Goal: Task Accomplishment & Management: Complete application form

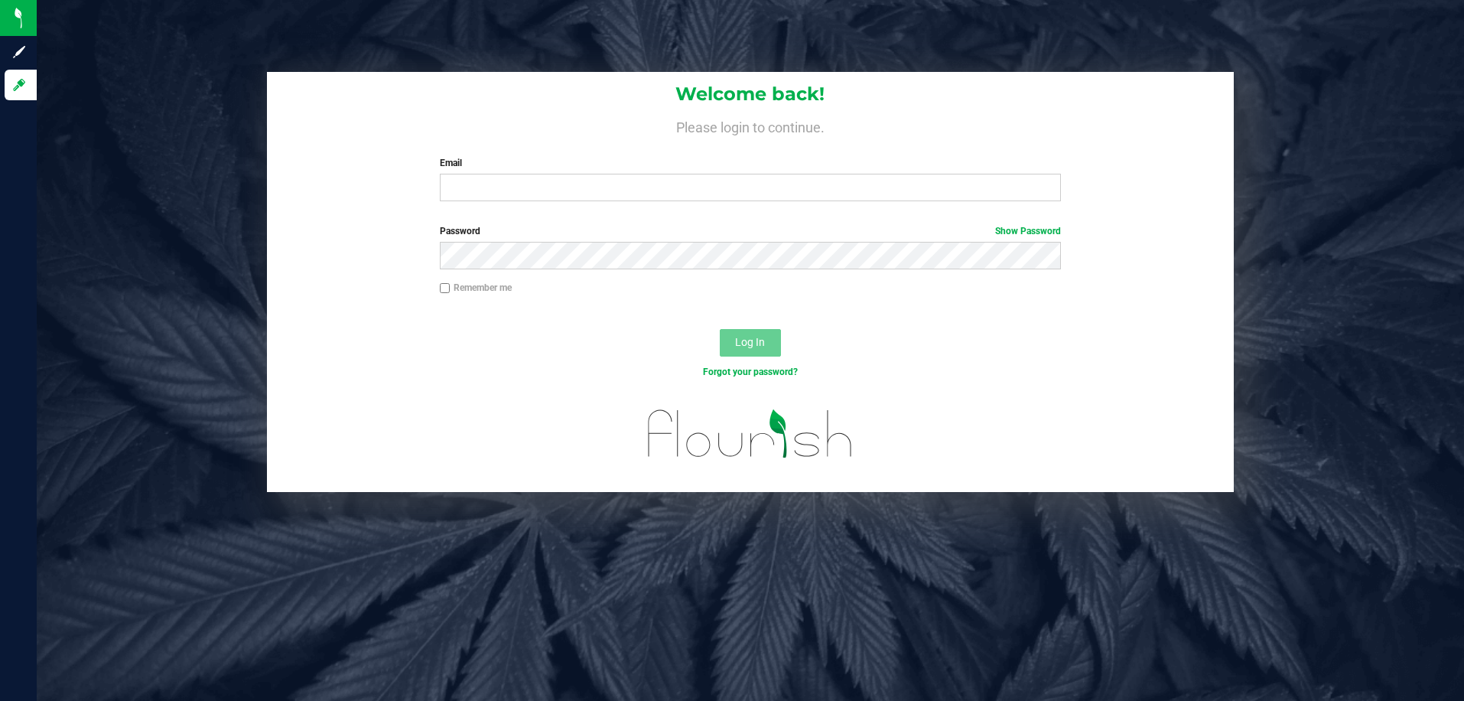
click at [635, 37] on div "Welcome back! Please login to continue. Email Required Please format your email…" at bounding box center [751, 350] width 1428 height 701
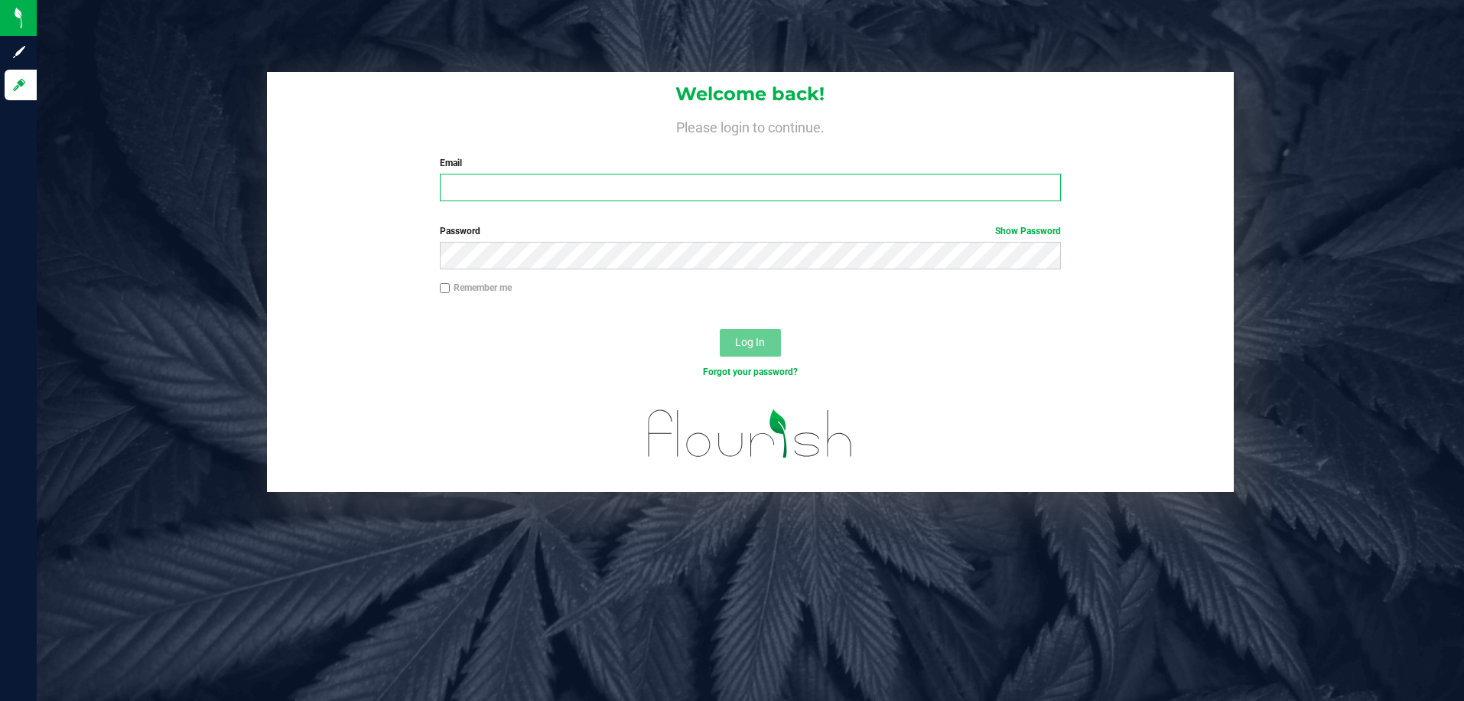
click at [631, 192] on input "Email" at bounding box center [751, 188] width 622 height 28
type input "mmayer@liveparallel.com"
click at [720, 329] on button "Log In" at bounding box center [750, 343] width 61 height 28
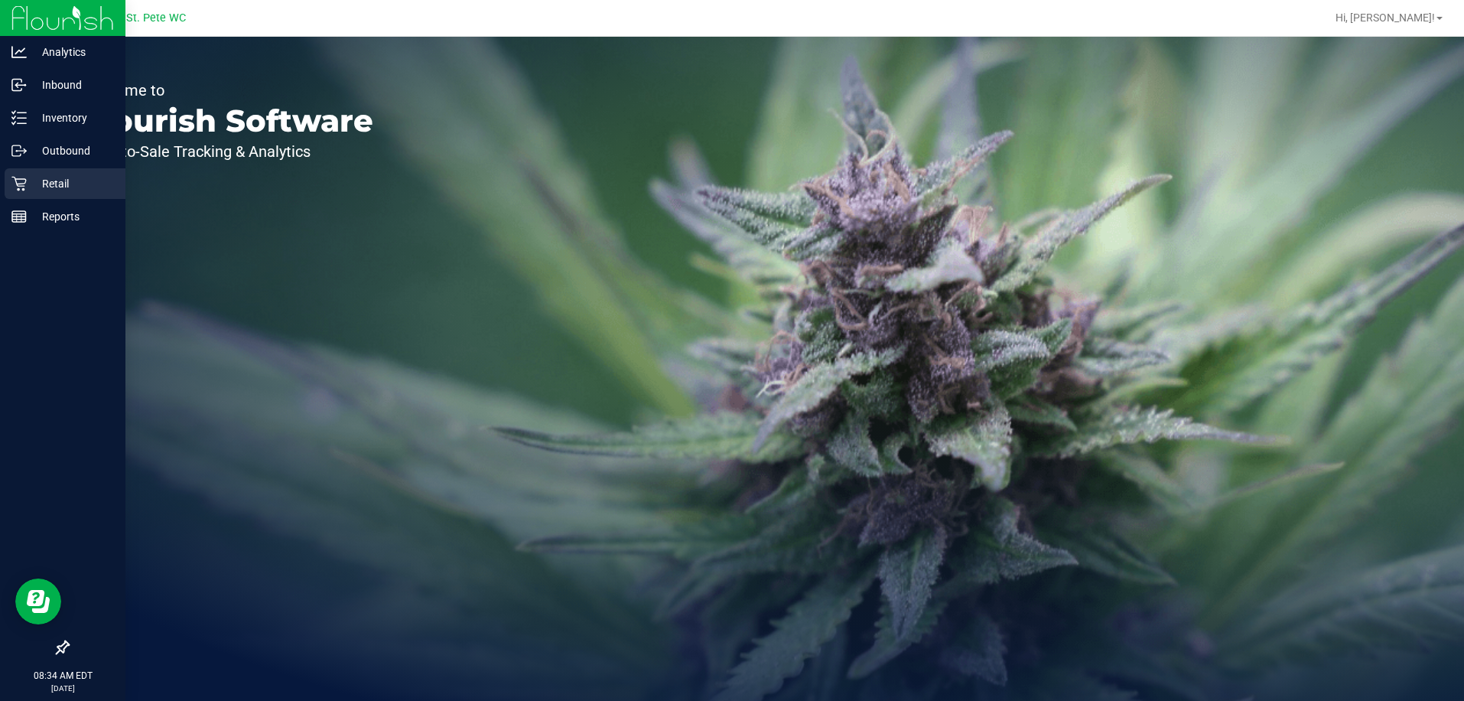
click at [15, 191] on div "Retail" at bounding box center [65, 183] width 121 height 31
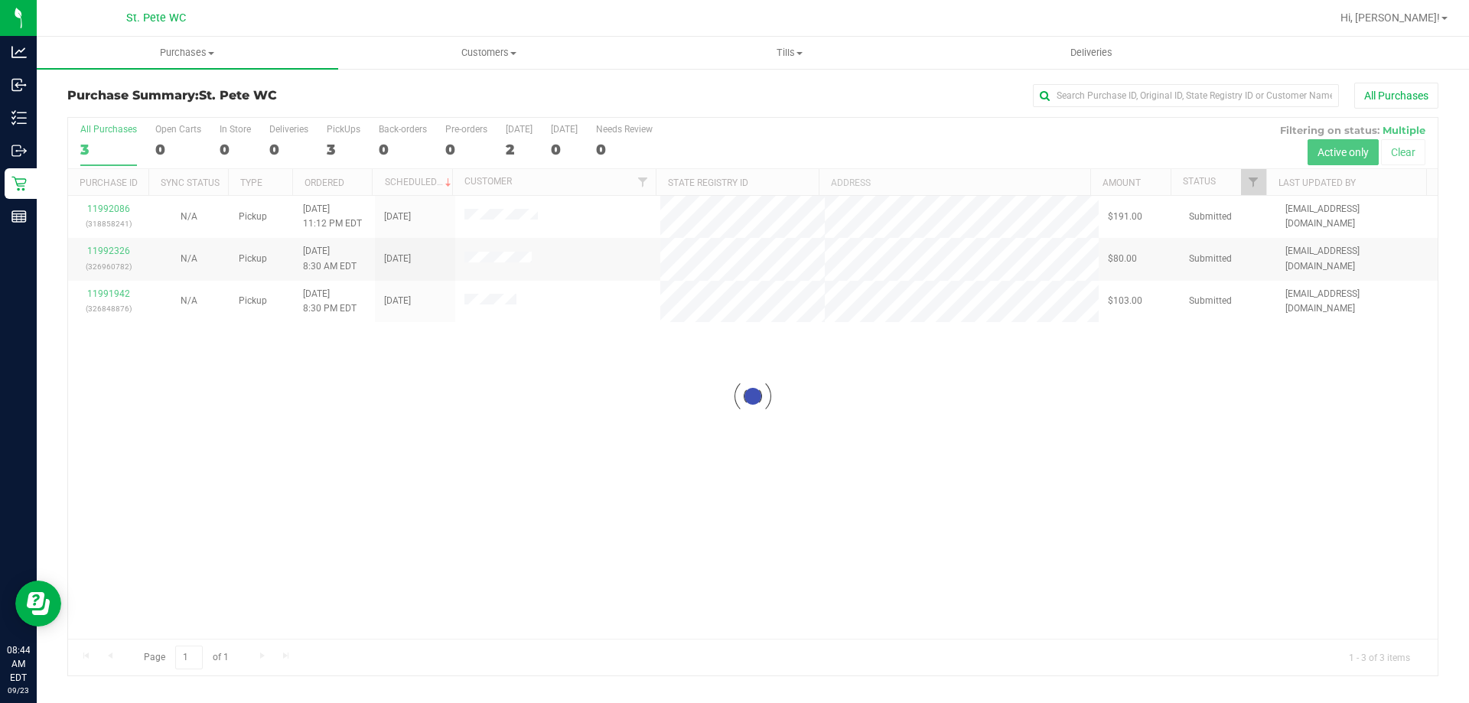
click at [112, 210] on div at bounding box center [753, 397] width 1370 height 558
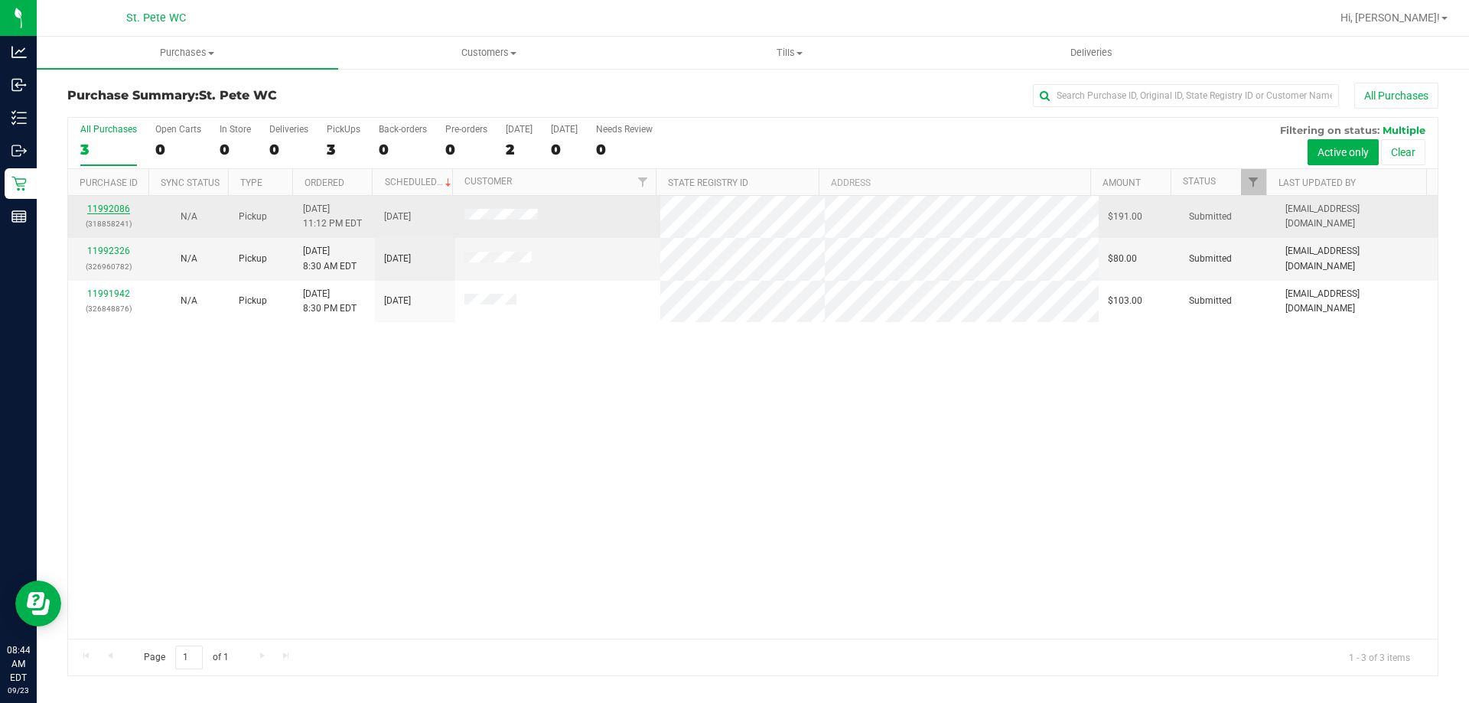
click at [111, 208] on link "11992086" at bounding box center [108, 209] width 43 height 11
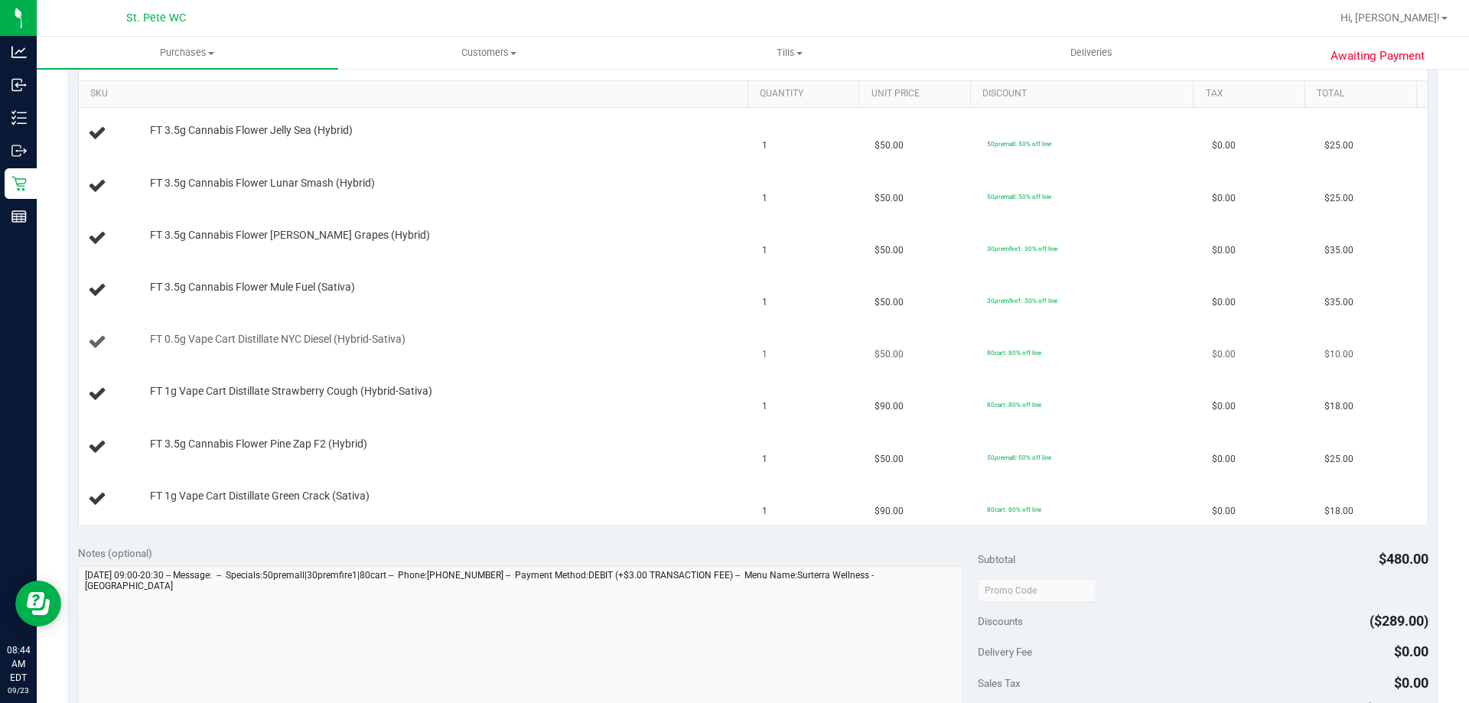
scroll to position [306, 0]
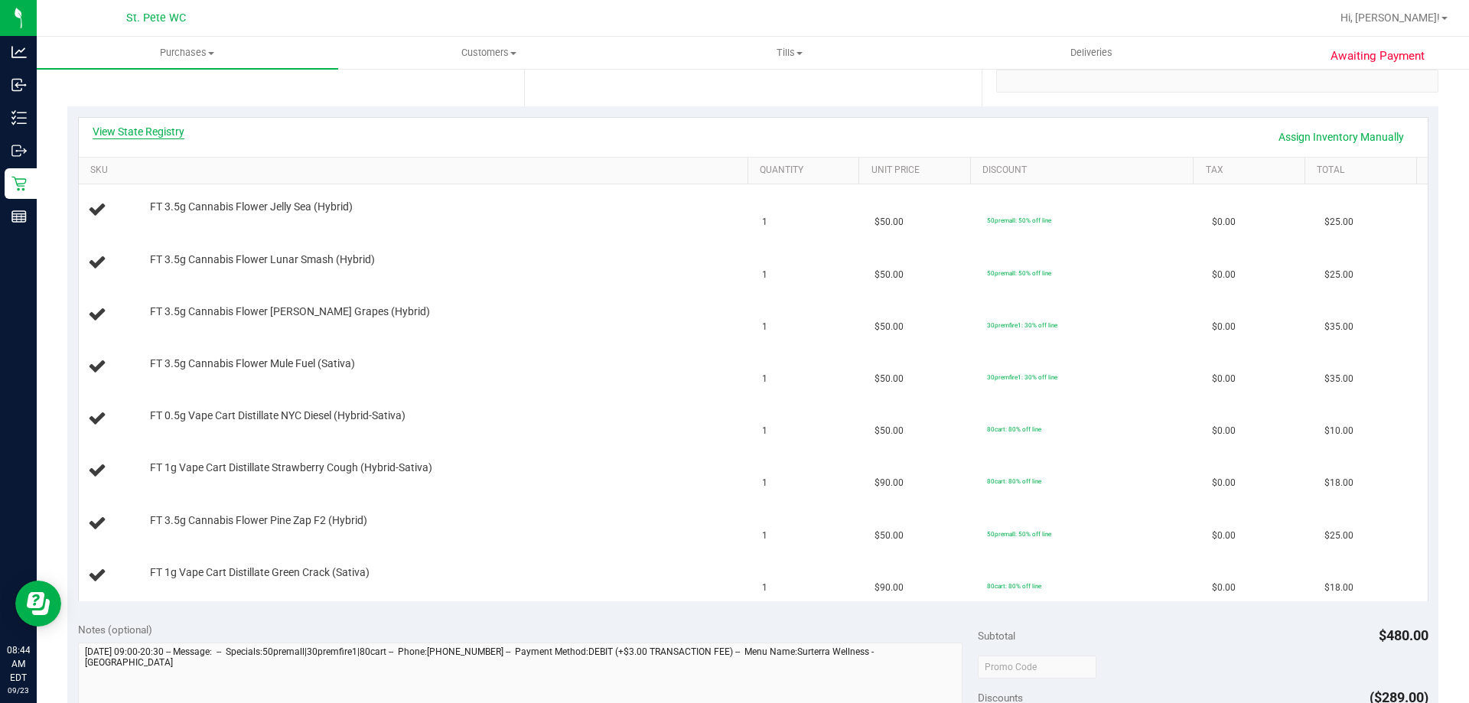
click at [158, 131] on link "View State Registry" at bounding box center [139, 131] width 92 height 15
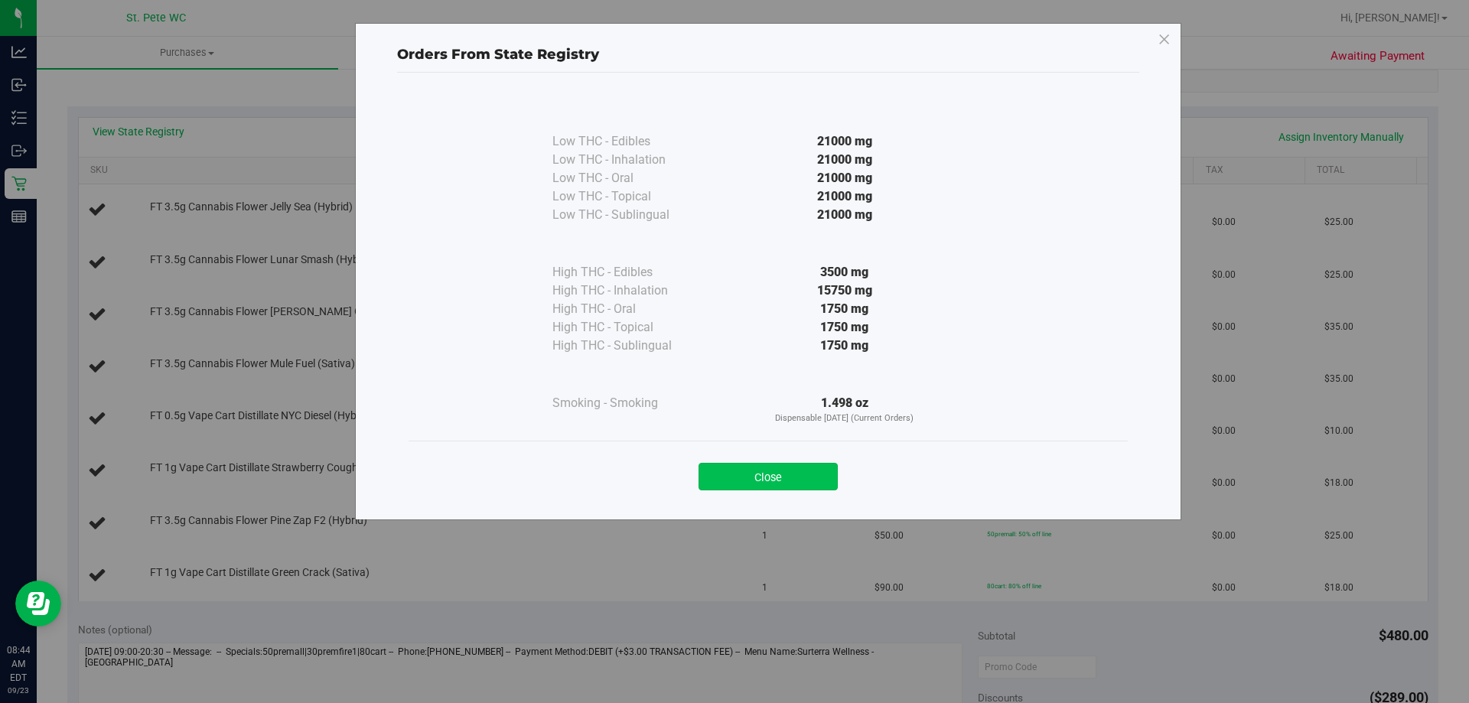
click at [750, 476] on button "Close" at bounding box center [768, 477] width 139 height 28
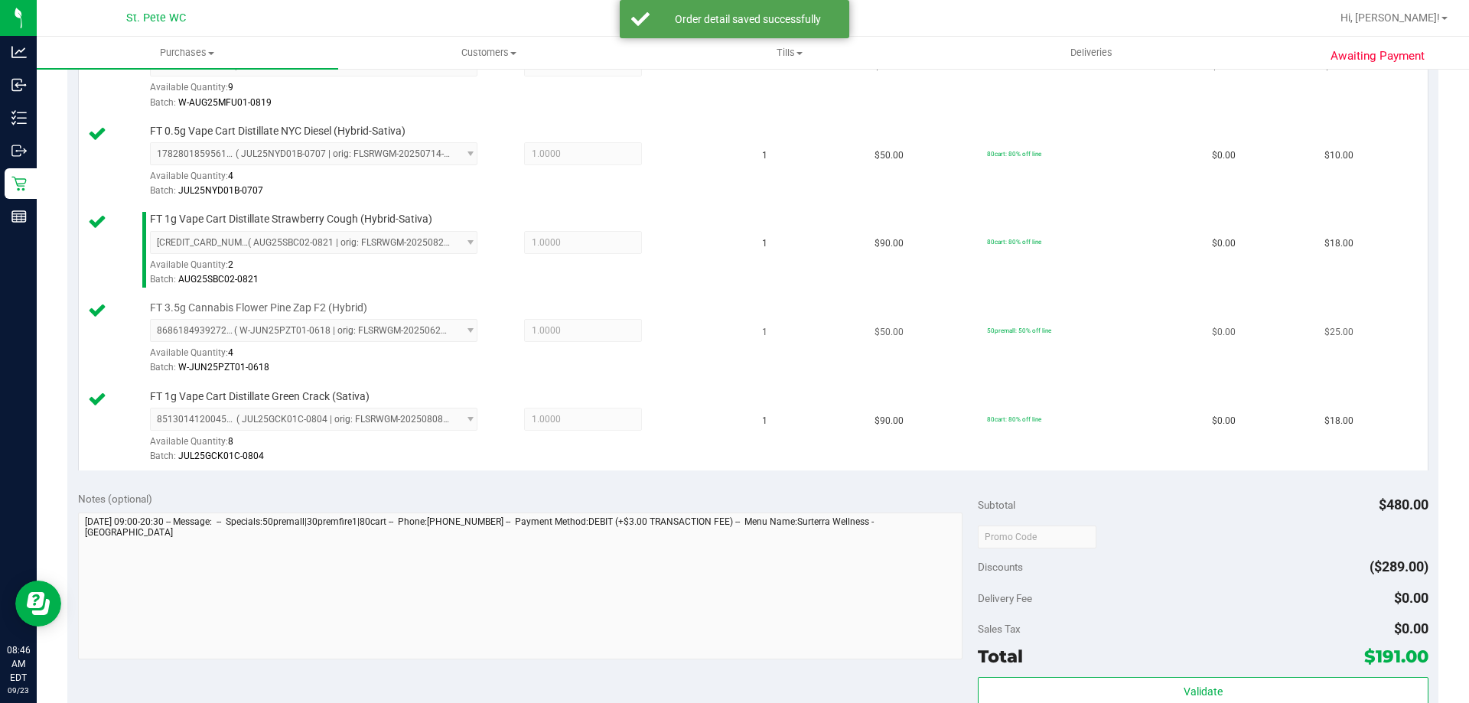
scroll to position [918, 0]
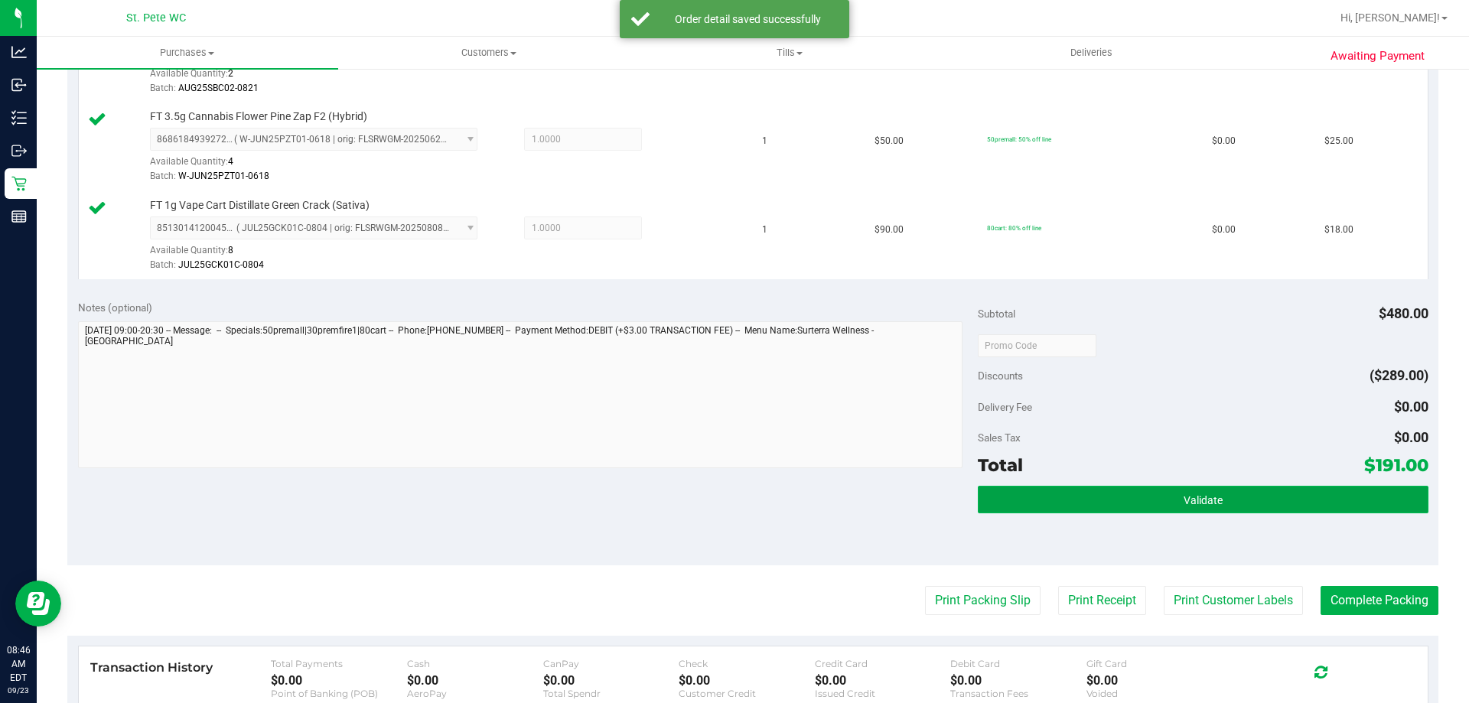
click at [1161, 500] on button "Validate" at bounding box center [1203, 500] width 450 height 28
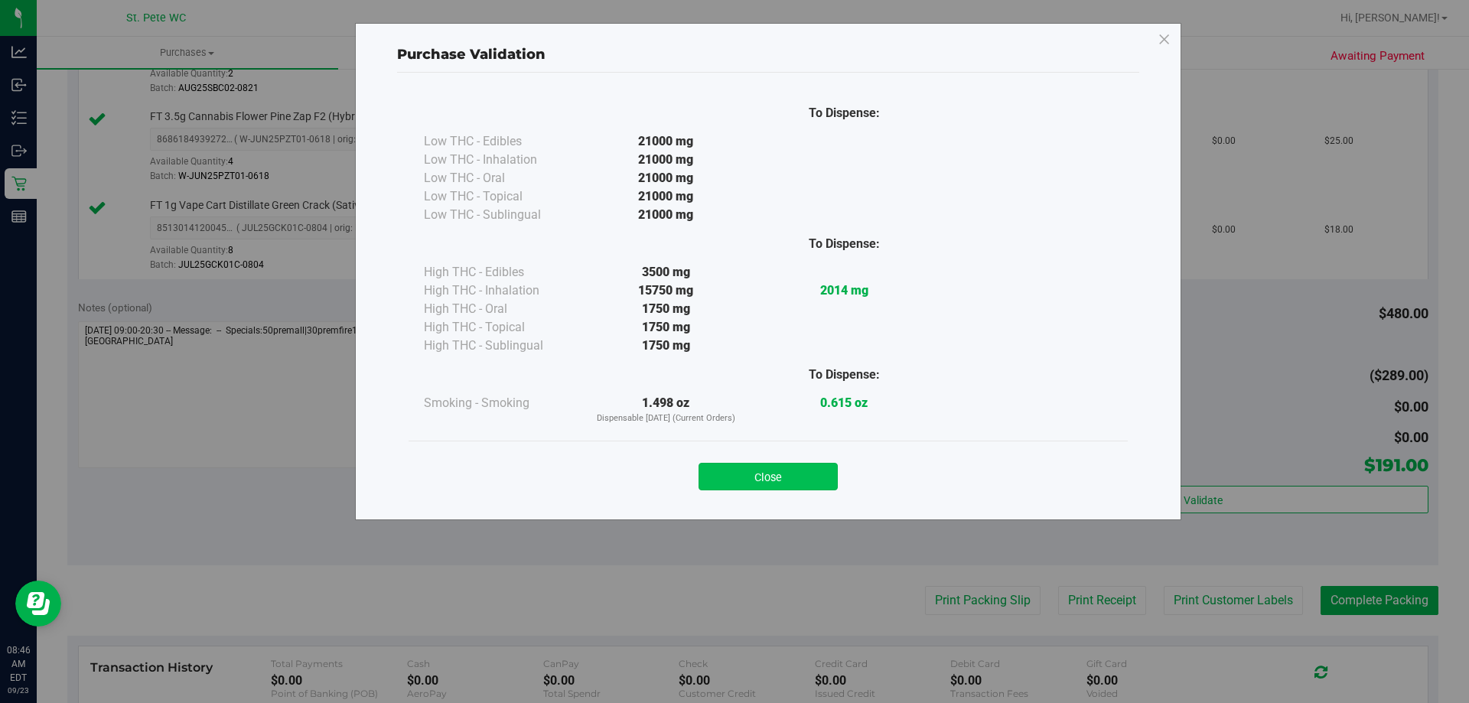
click at [800, 484] on button "Close" at bounding box center [768, 477] width 139 height 28
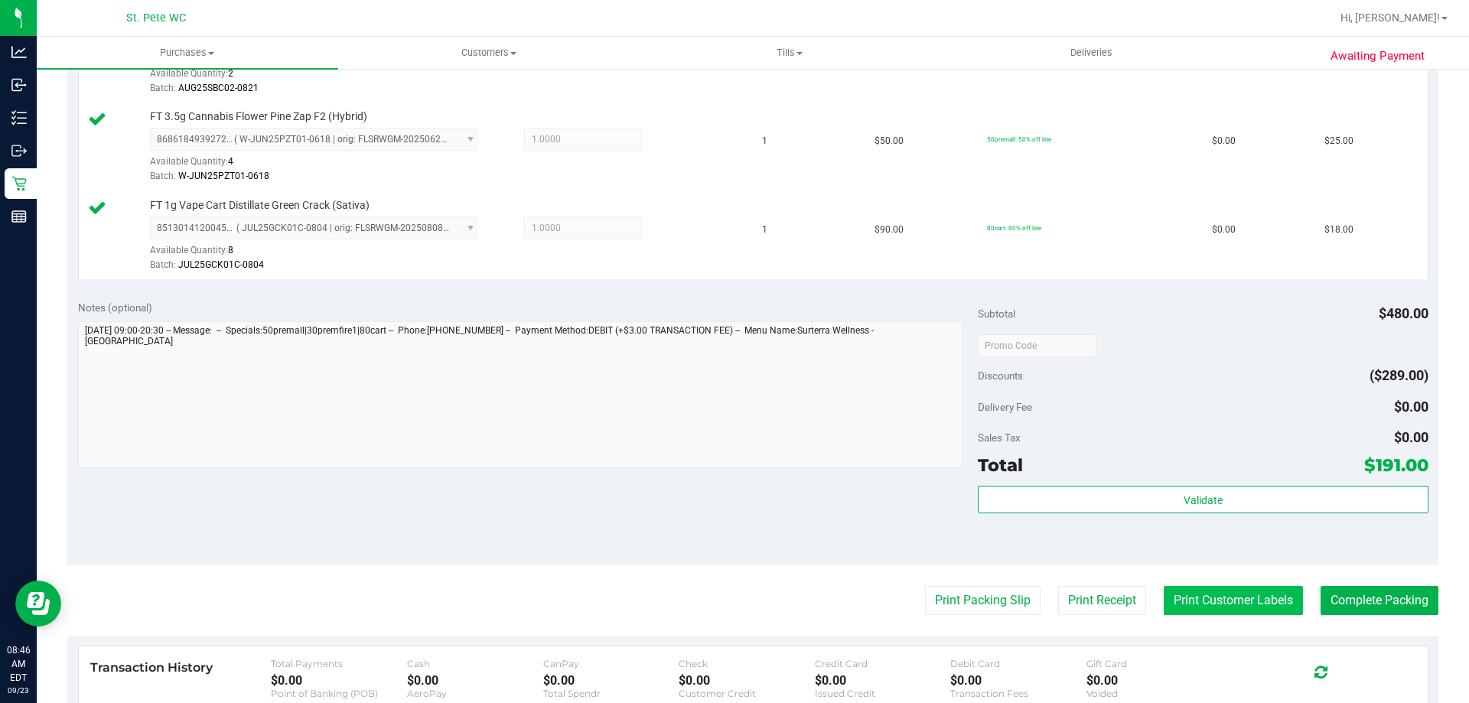
click at [1186, 598] on button "Print Customer Labels" at bounding box center [1233, 600] width 139 height 29
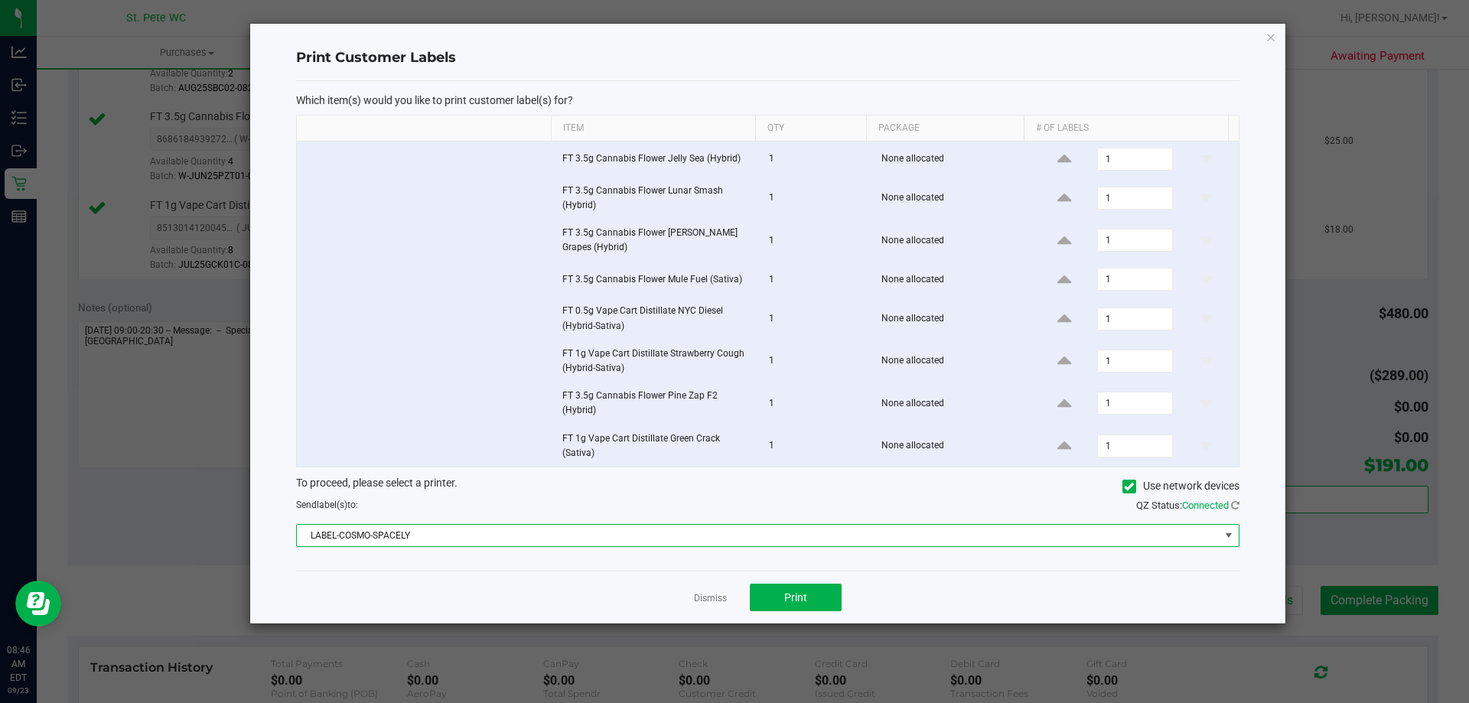
click at [749, 536] on span "LABEL-COSMO-SPACELY" at bounding box center [758, 535] width 923 height 21
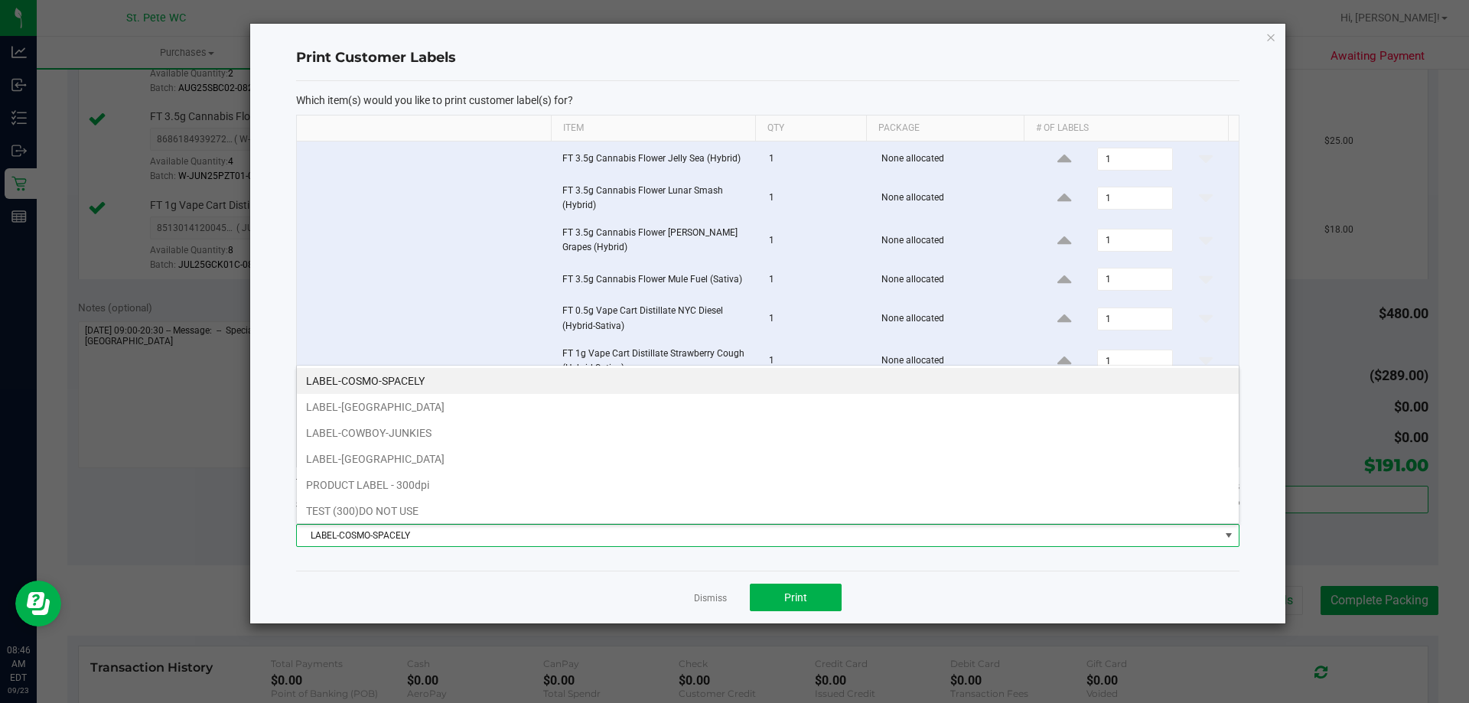
scroll to position [23, 943]
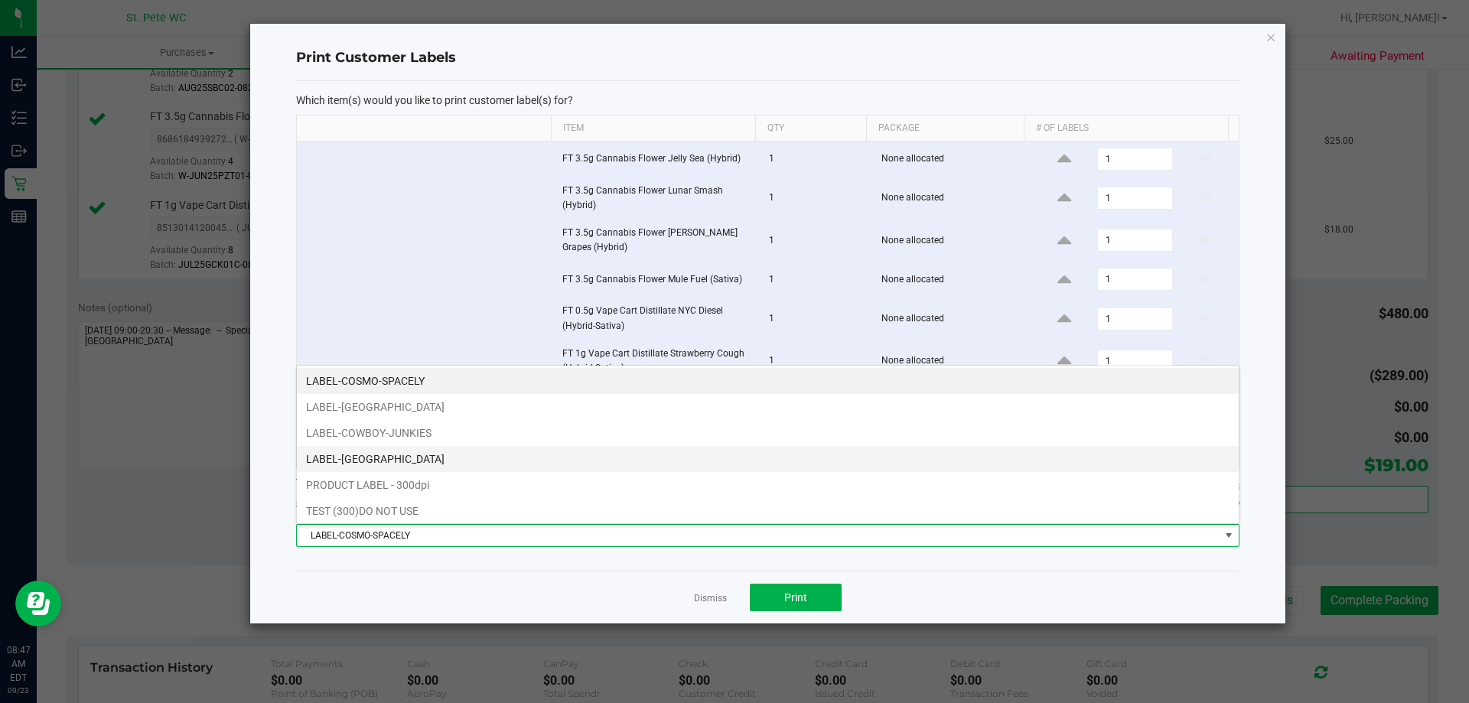
click at [738, 470] on li "LABEL-CROATIA" at bounding box center [768, 459] width 942 height 26
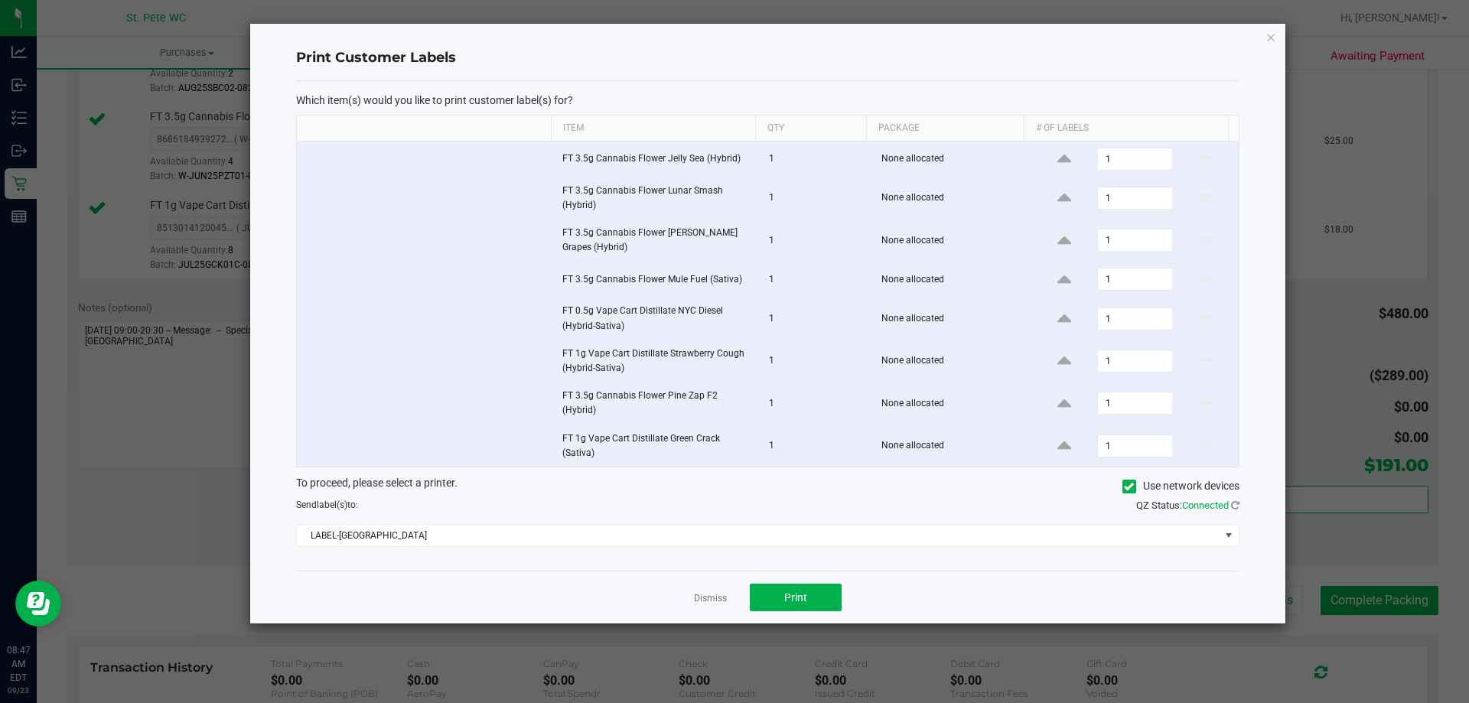
click at [757, 500] on div "Send label(s) to:" at bounding box center [526, 505] width 483 height 14
click at [807, 602] on button "Print" at bounding box center [796, 598] width 92 height 28
click at [724, 597] on link "Dismiss" at bounding box center [710, 598] width 33 height 13
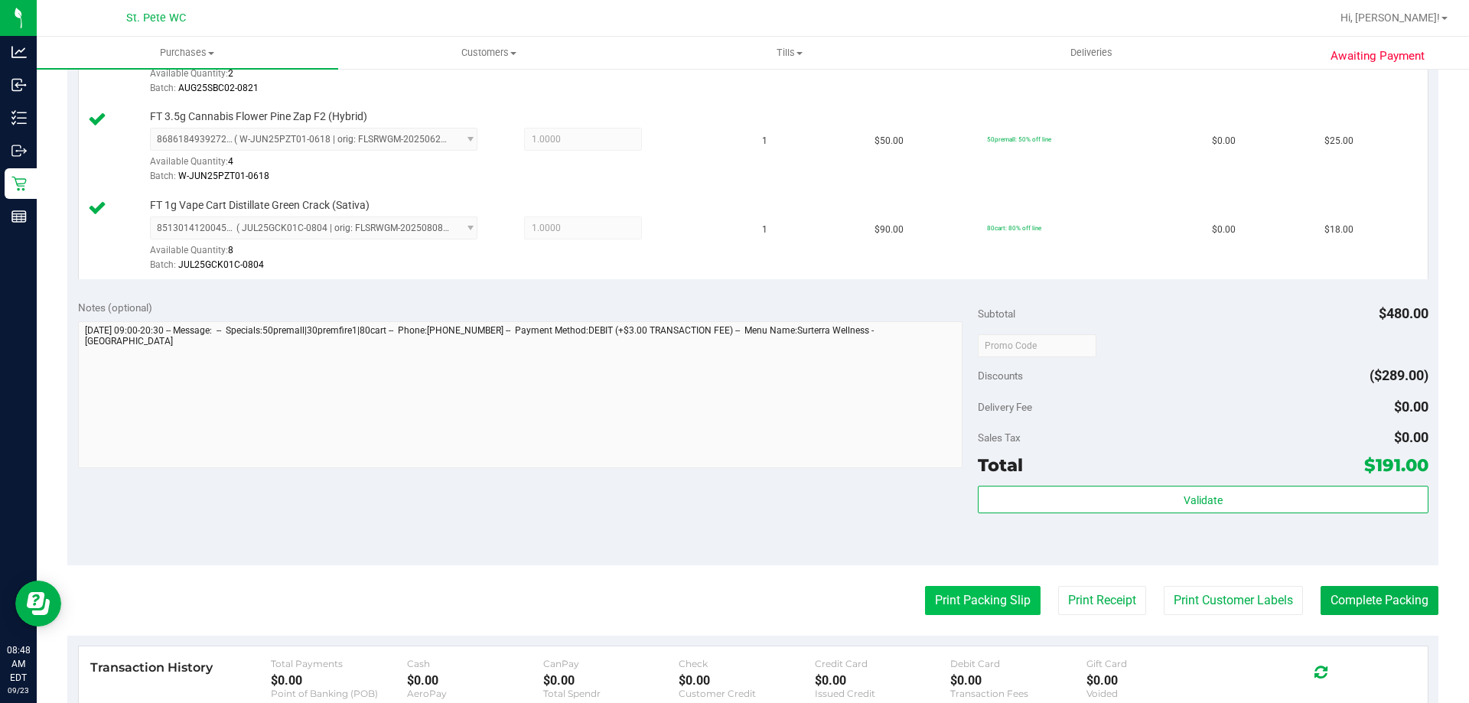
click at [964, 593] on button "Print Packing Slip" at bounding box center [983, 600] width 116 height 29
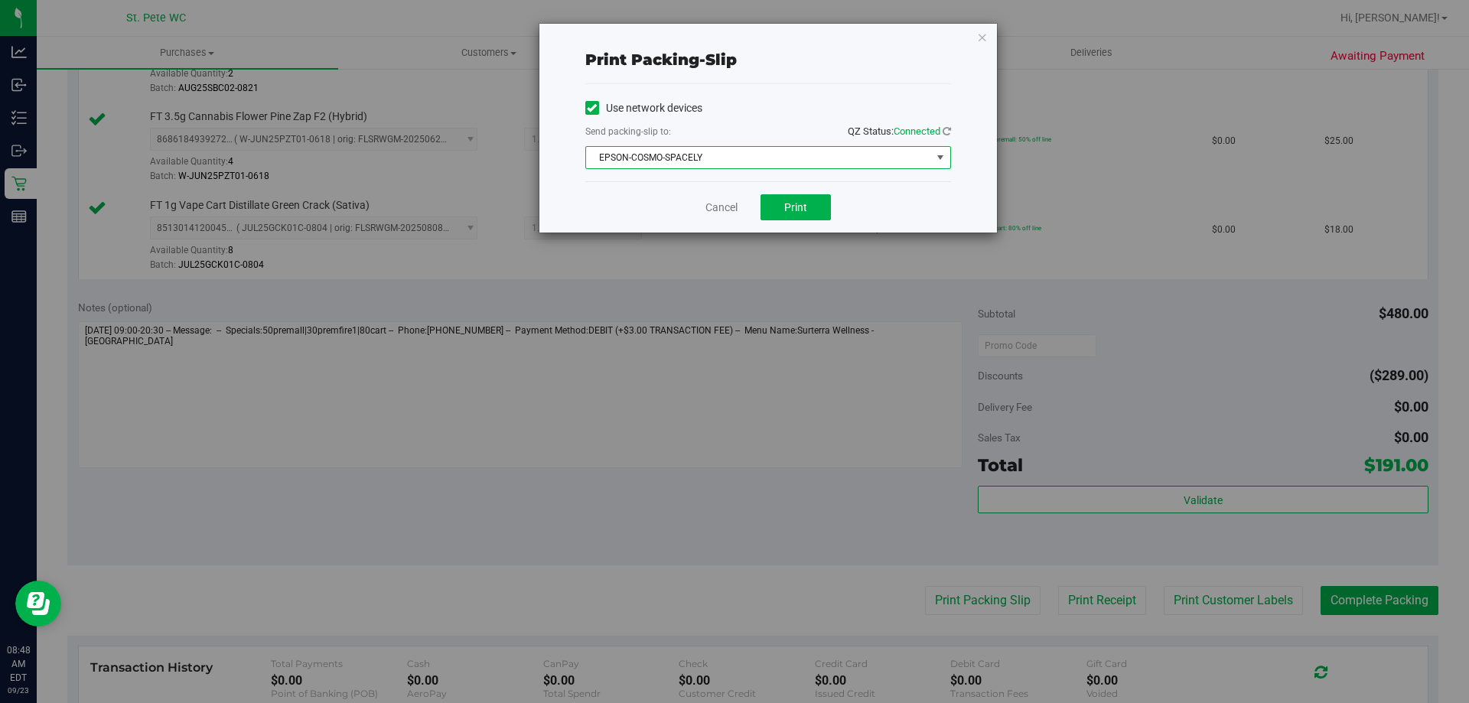
click at [708, 155] on span "EPSON-COSMO-SPACELY" at bounding box center [758, 157] width 345 height 21
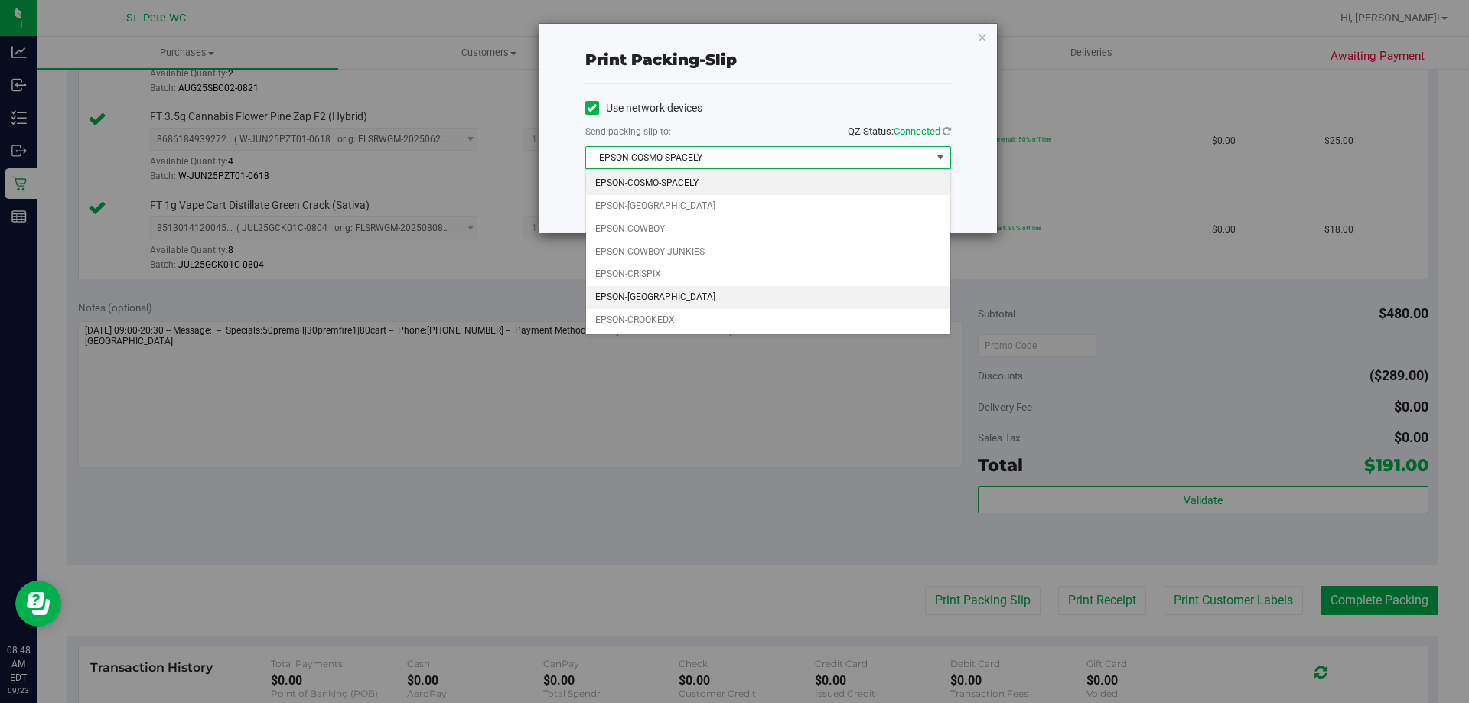
click at [709, 295] on li "EPSON-CROATIA" at bounding box center [768, 297] width 364 height 23
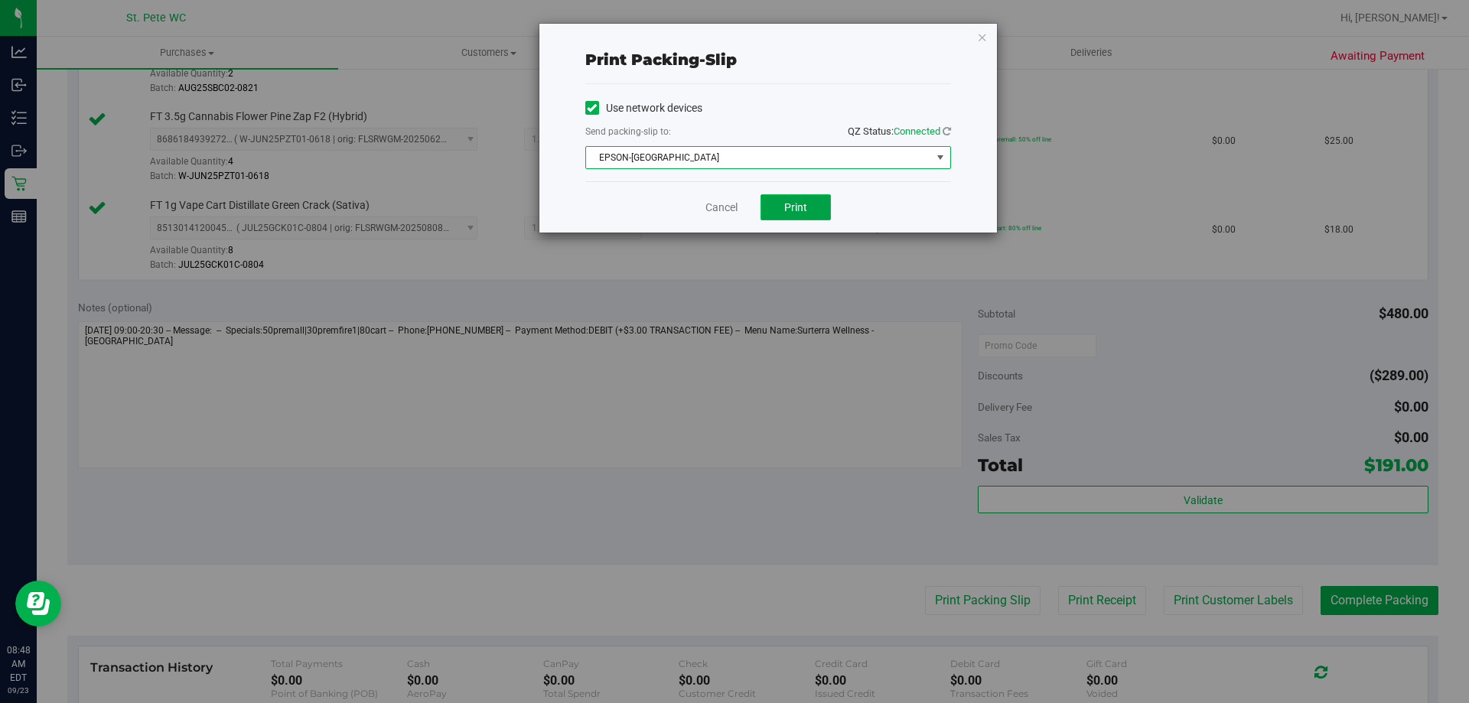
click at [782, 210] on button "Print" at bounding box center [796, 207] width 70 height 26
click at [715, 202] on link "Cancel" at bounding box center [721, 208] width 32 height 16
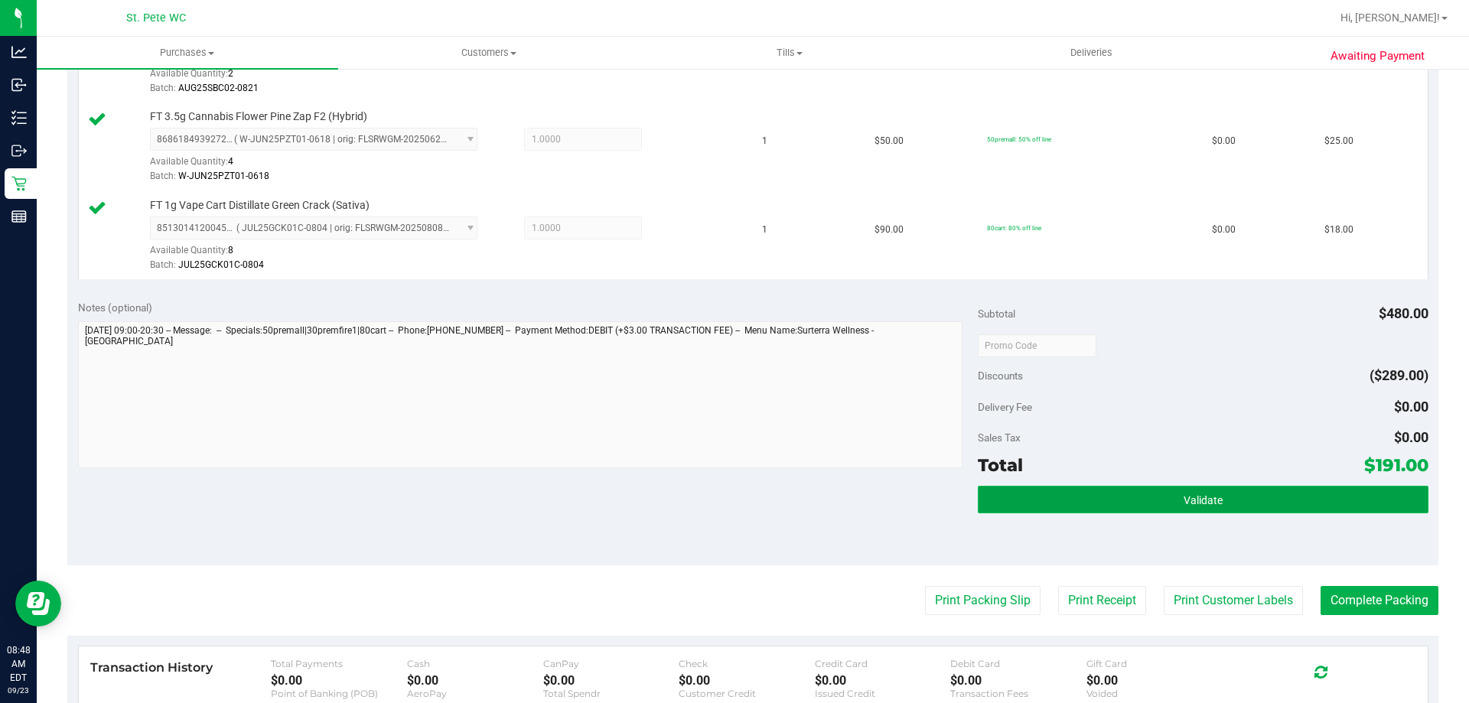
click at [1172, 500] on button "Validate" at bounding box center [1203, 500] width 450 height 28
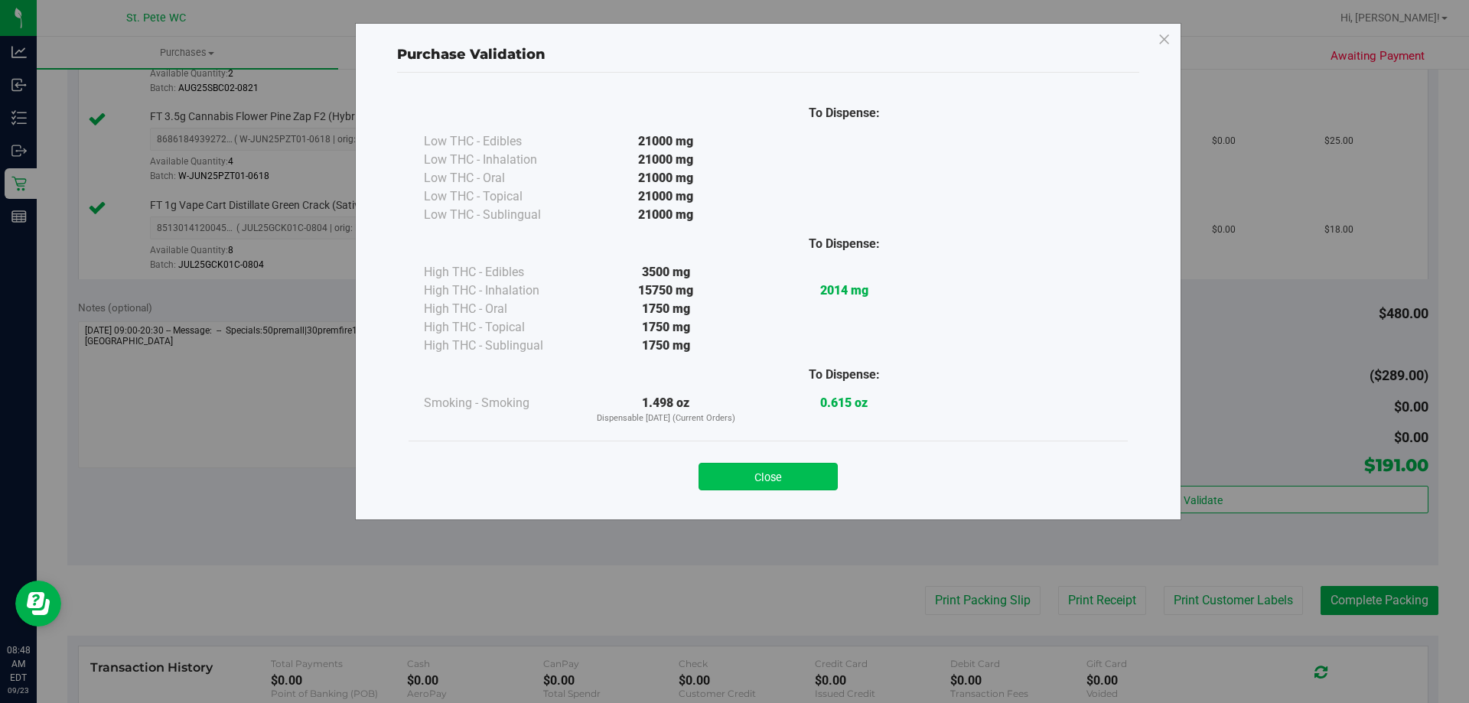
click at [765, 477] on button "Close" at bounding box center [768, 477] width 139 height 28
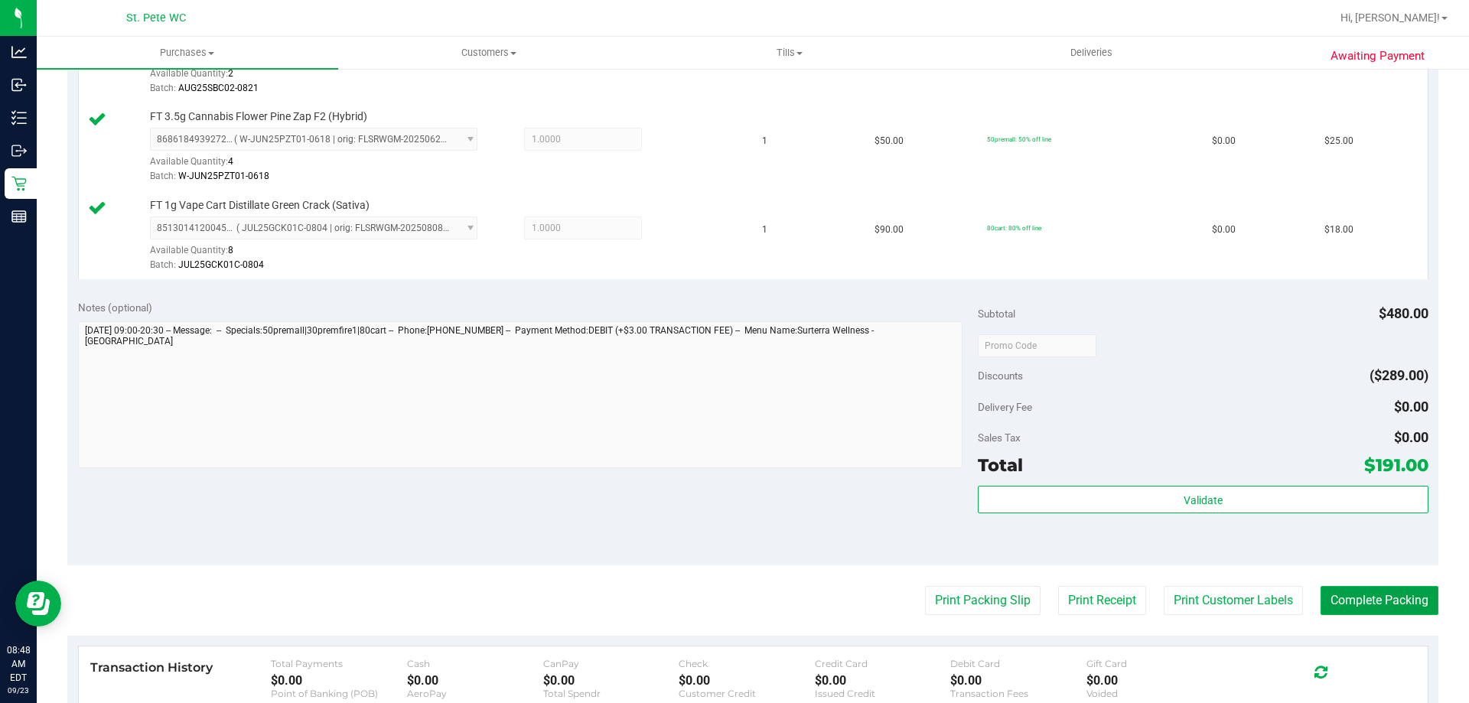
click at [1354, 598] on button "Complete Packing" at bounding box center [1380, 600] width 118 height 29
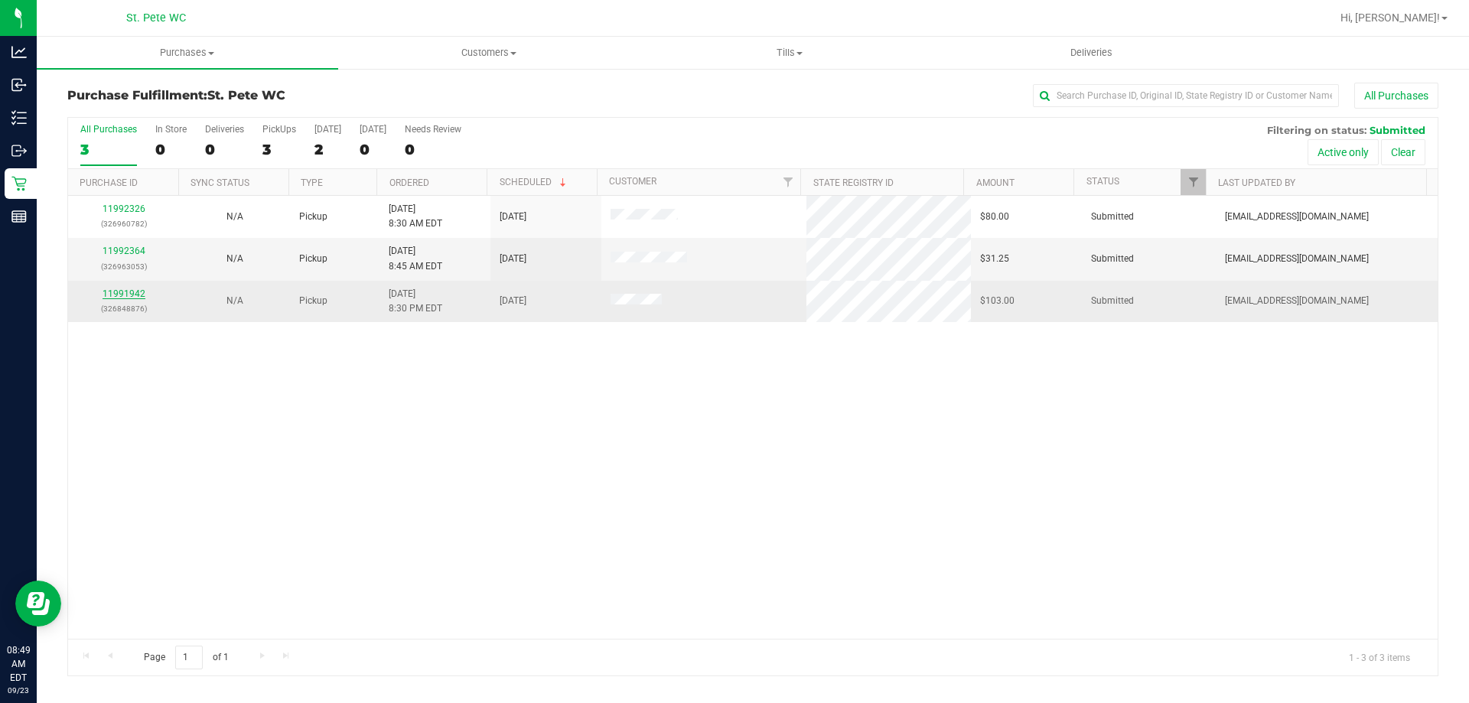
click at [137, 293] on link "11991942" at bounding box center [124, 293] width 43 height 11
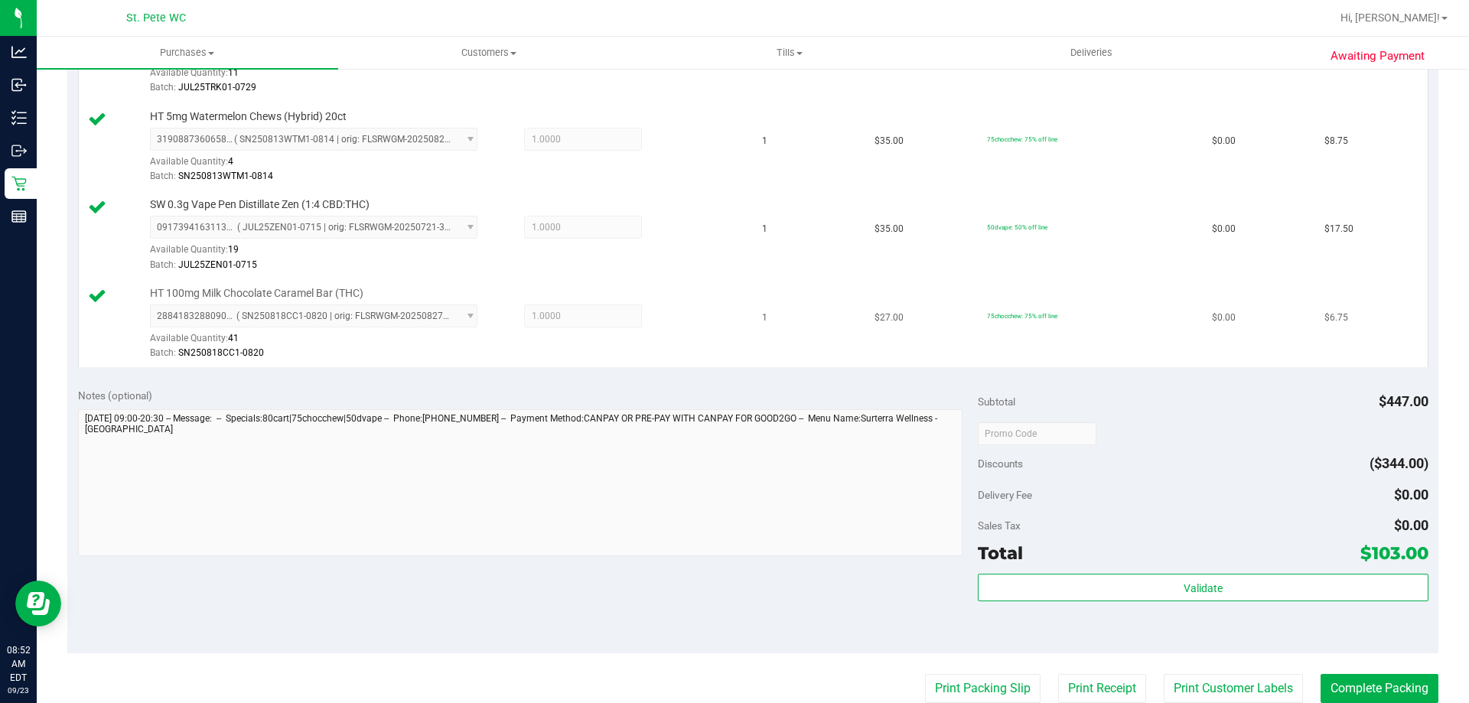
scroll to position [1148, 0]
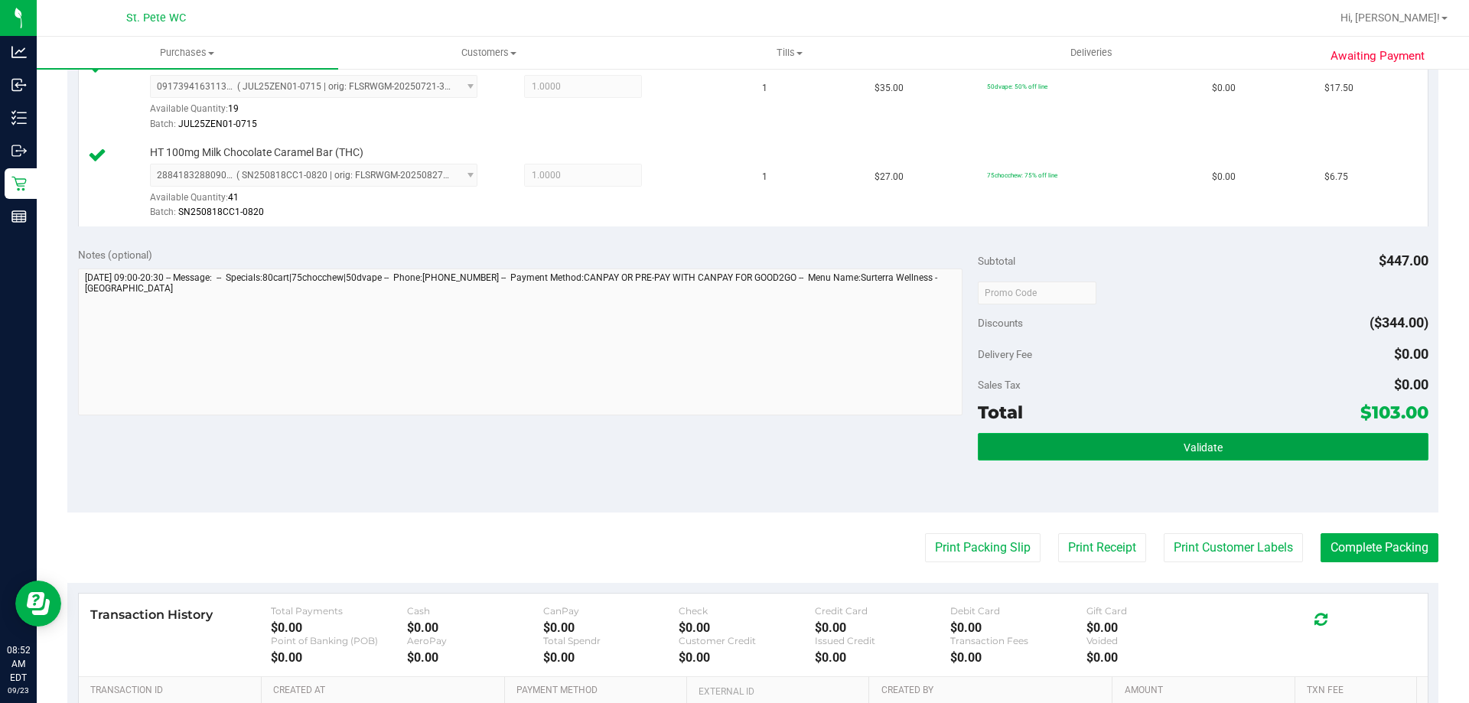
click at [1206, 441] on span "Validate" at bounding box center [1203, 447] width 39 height 12
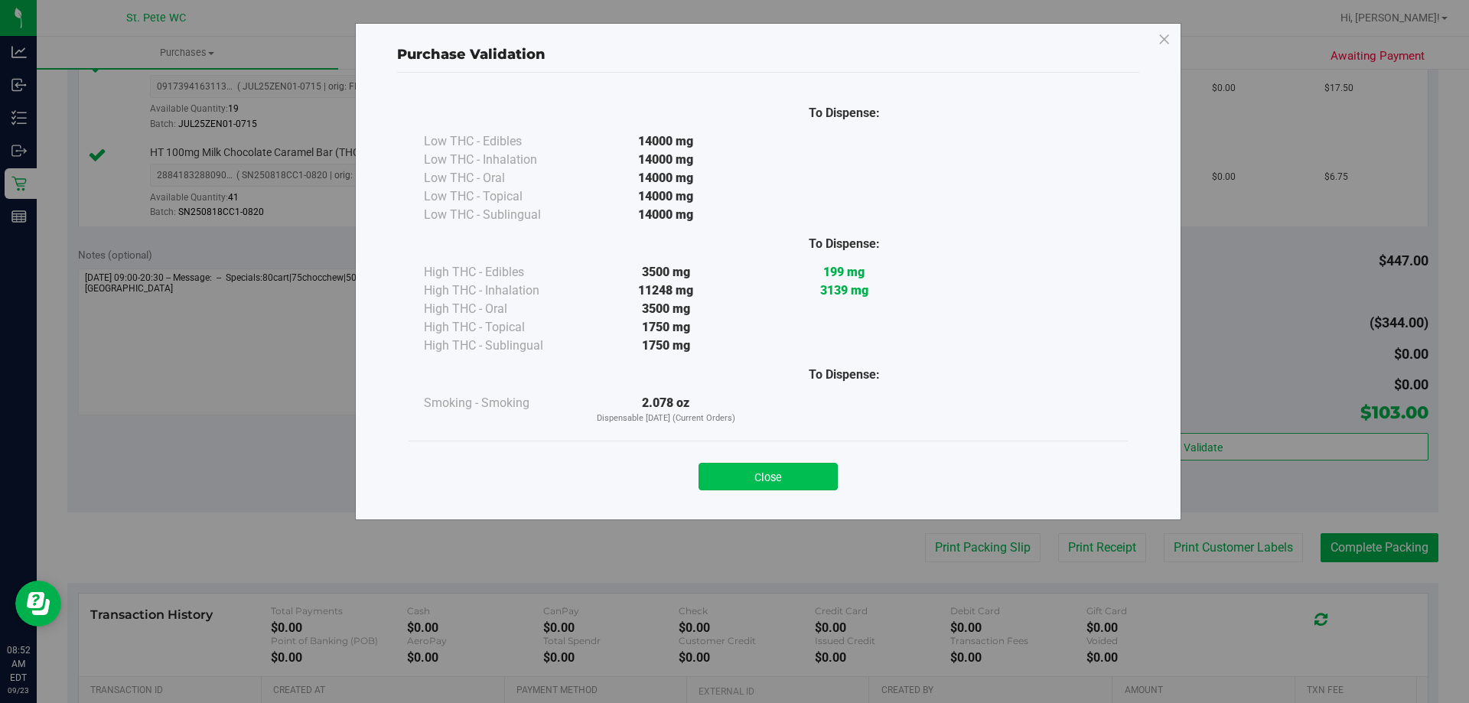
click at [793, 476] on button "Close" at bounding box center [768, 477] width 139 height 28
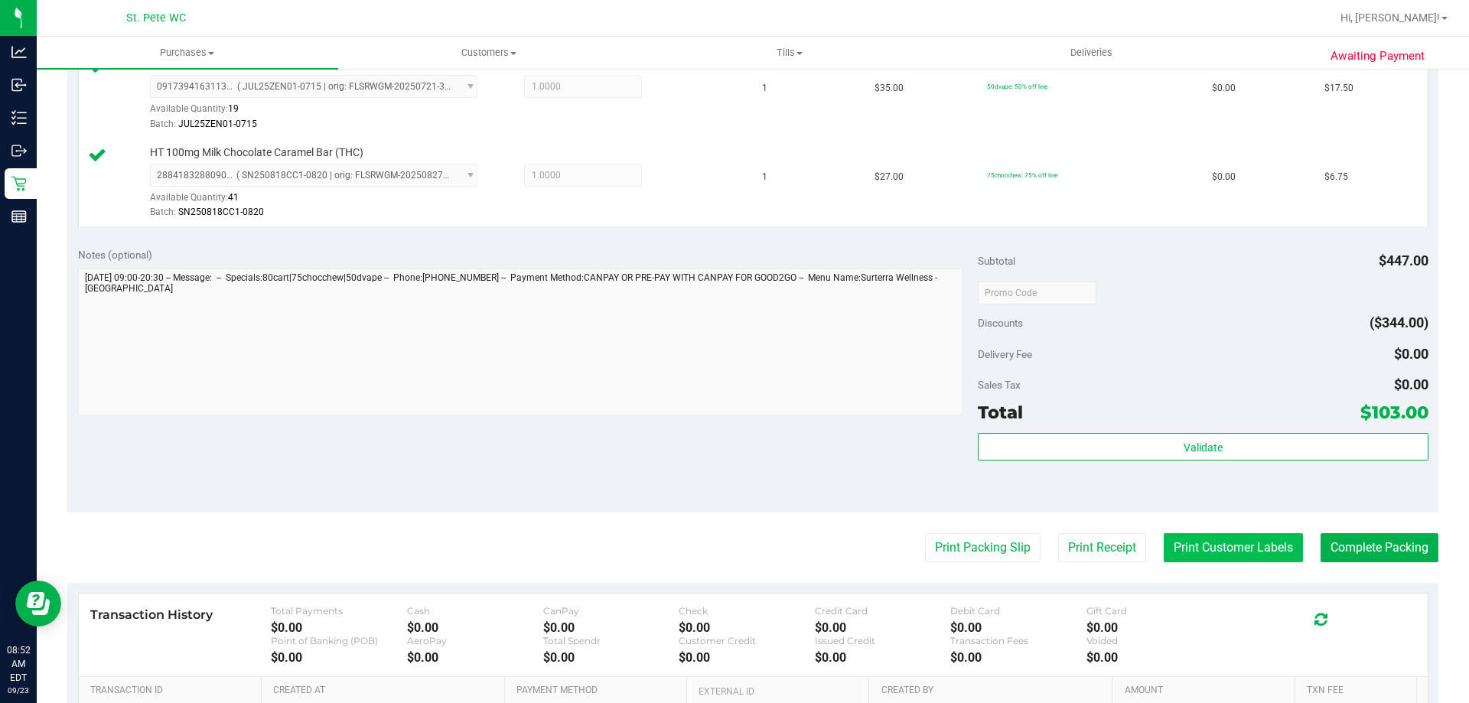
click at [1228, 546] on button "Print Customer Labels" at bounding box center [1233, 547] width 139 height 29
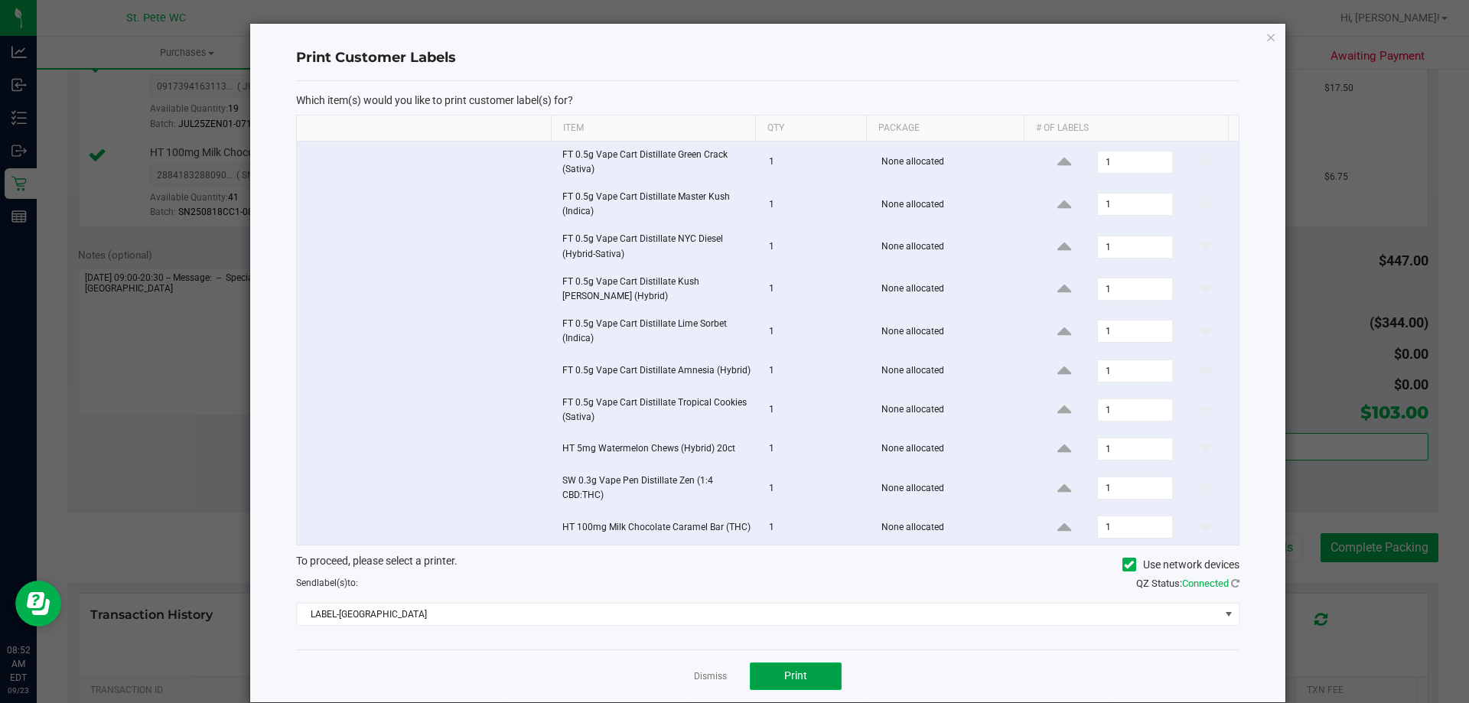
click at [793, 676] on button "Print" at bounding box center [796, 677] width 92 height 28
click at [703, 683] on link "Dismiss" at bounding box center [710, 676] width 33 height 13
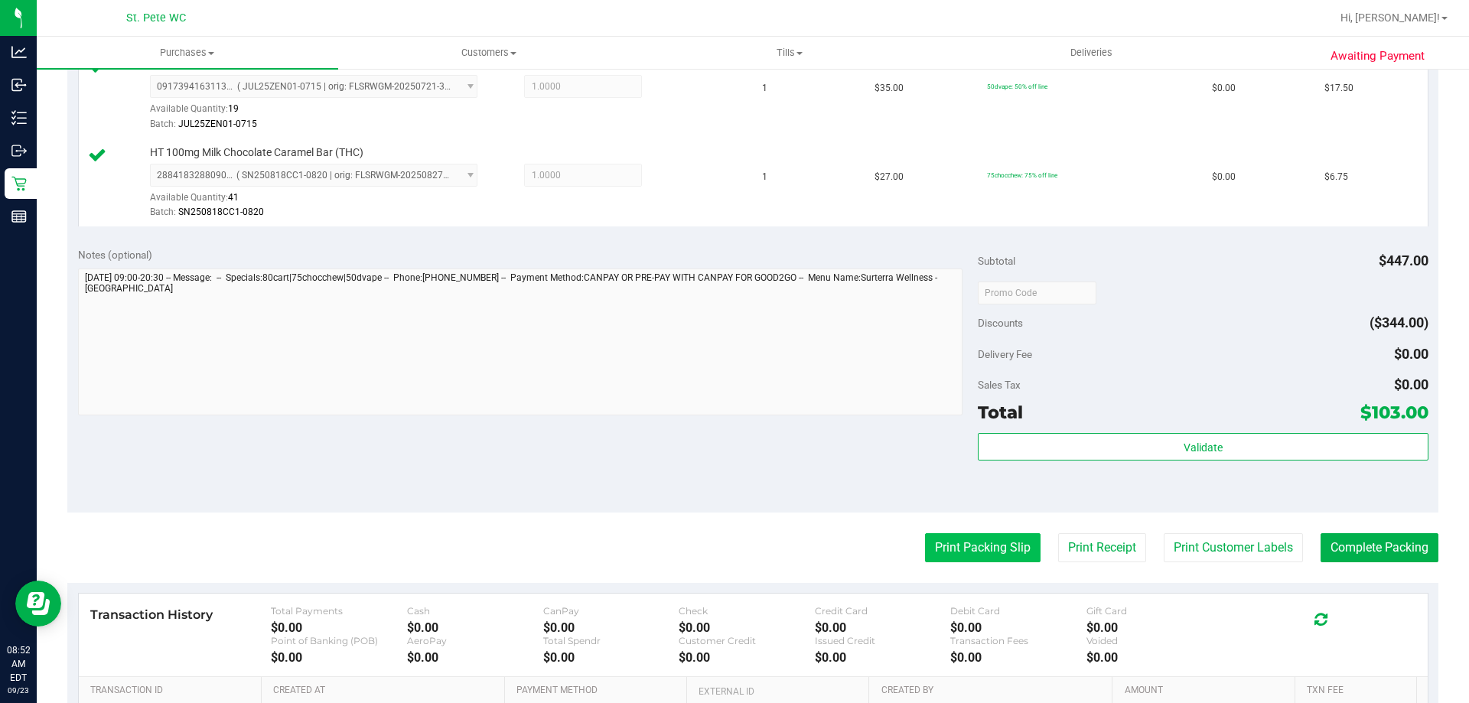
click at [927, 544] on button "Print Packing Slip" at bounding box center [983, 547] width 116 height 29
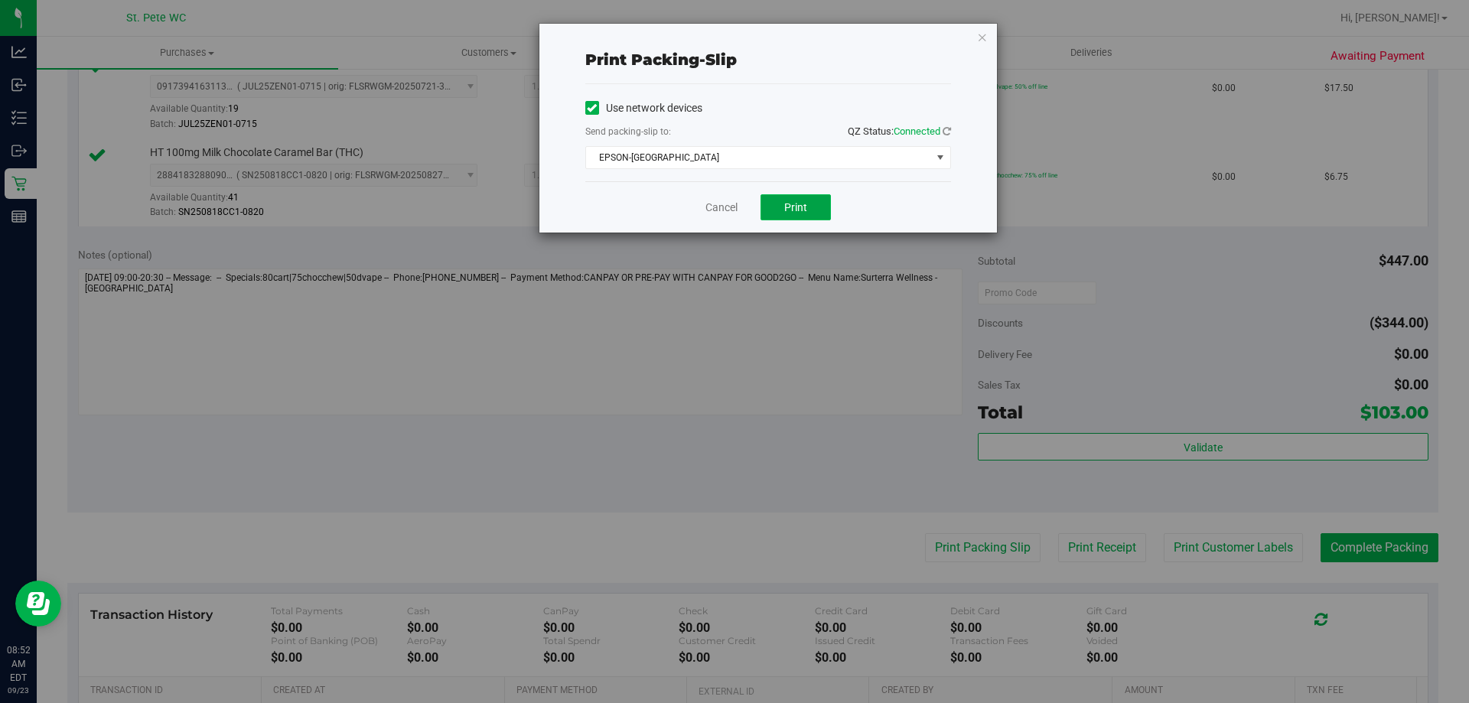
click at [826, 212] on button "Print" at bounding box center [796, 207] width 70 height 26
click at [711, 213] on link "Cancel" at bounding box center [721, 208] width 32 height 16
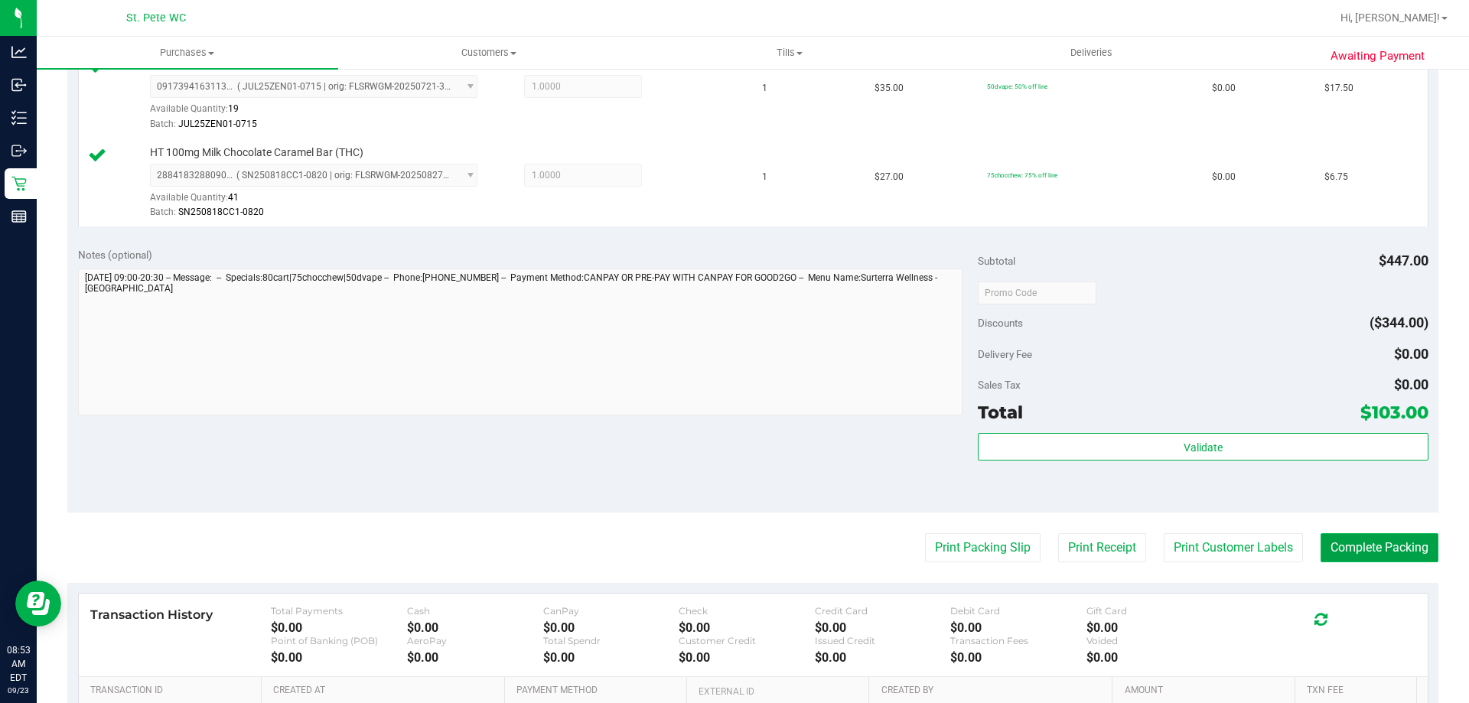
click at [1321, 546] on button "Complete Packing" at bounding box center [1380, 547] width 118 height 29
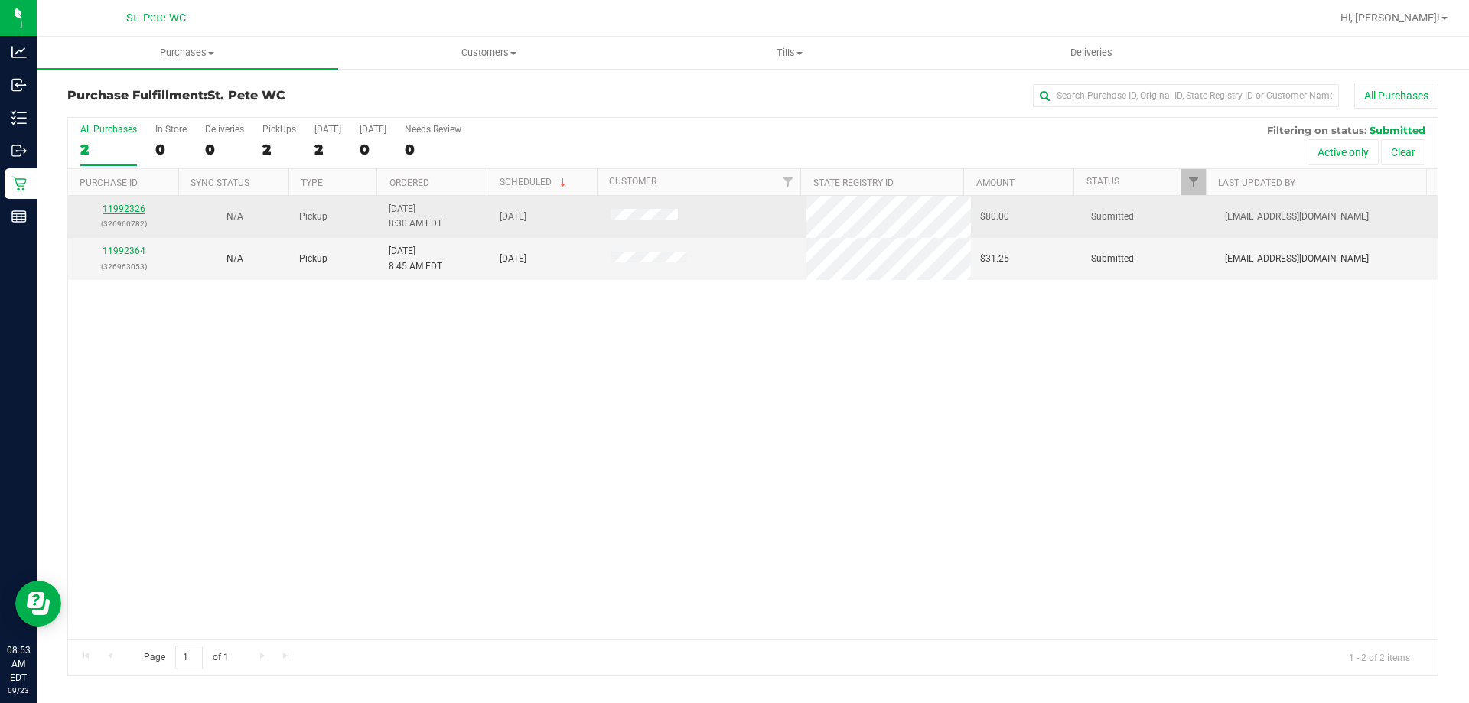
click at [123, 209] on link "11992326" at bounding box center [124, 209] width 43 height 11
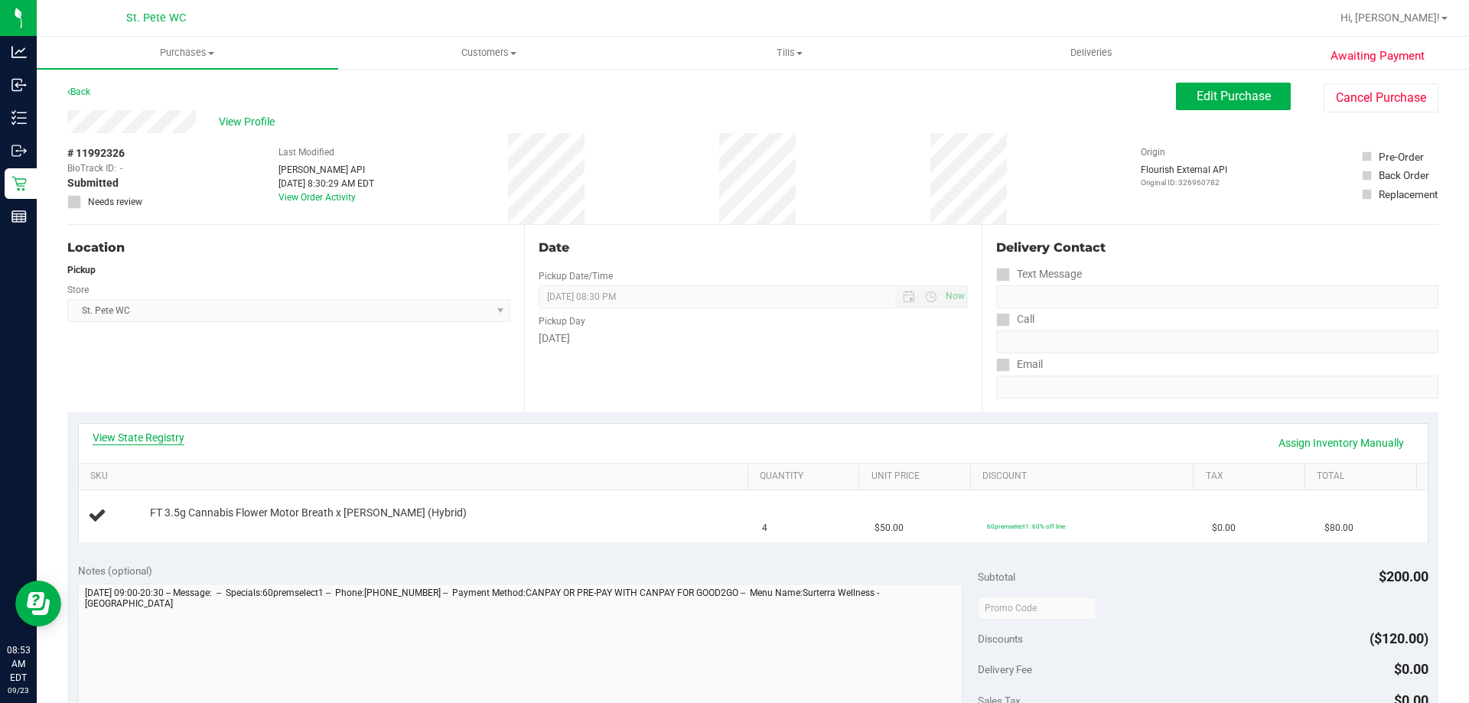
click at [135, 441] on link "View State Registry" at bounding box center [139, 437] width 92 height 15
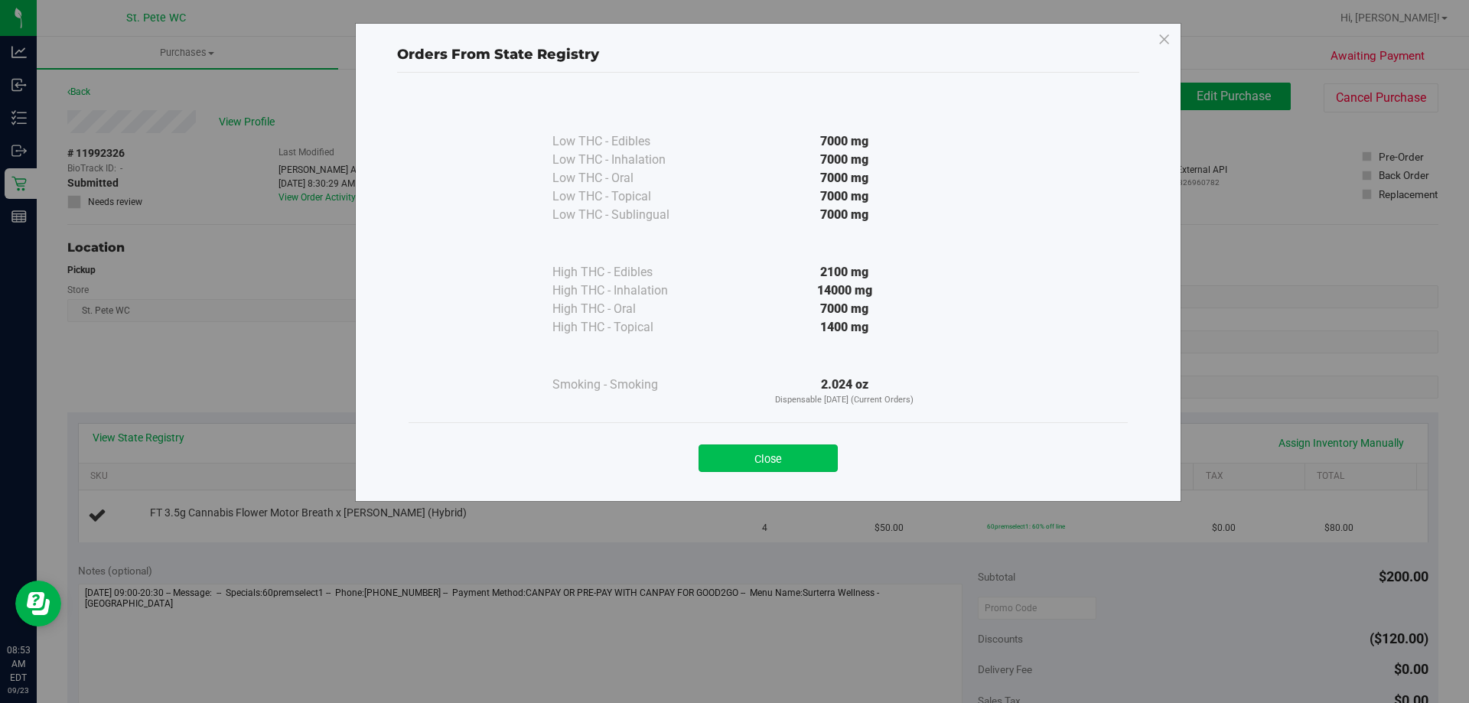
click at [813, 467] on button "Close" at bounding box center [768, 459] width 139 height 28
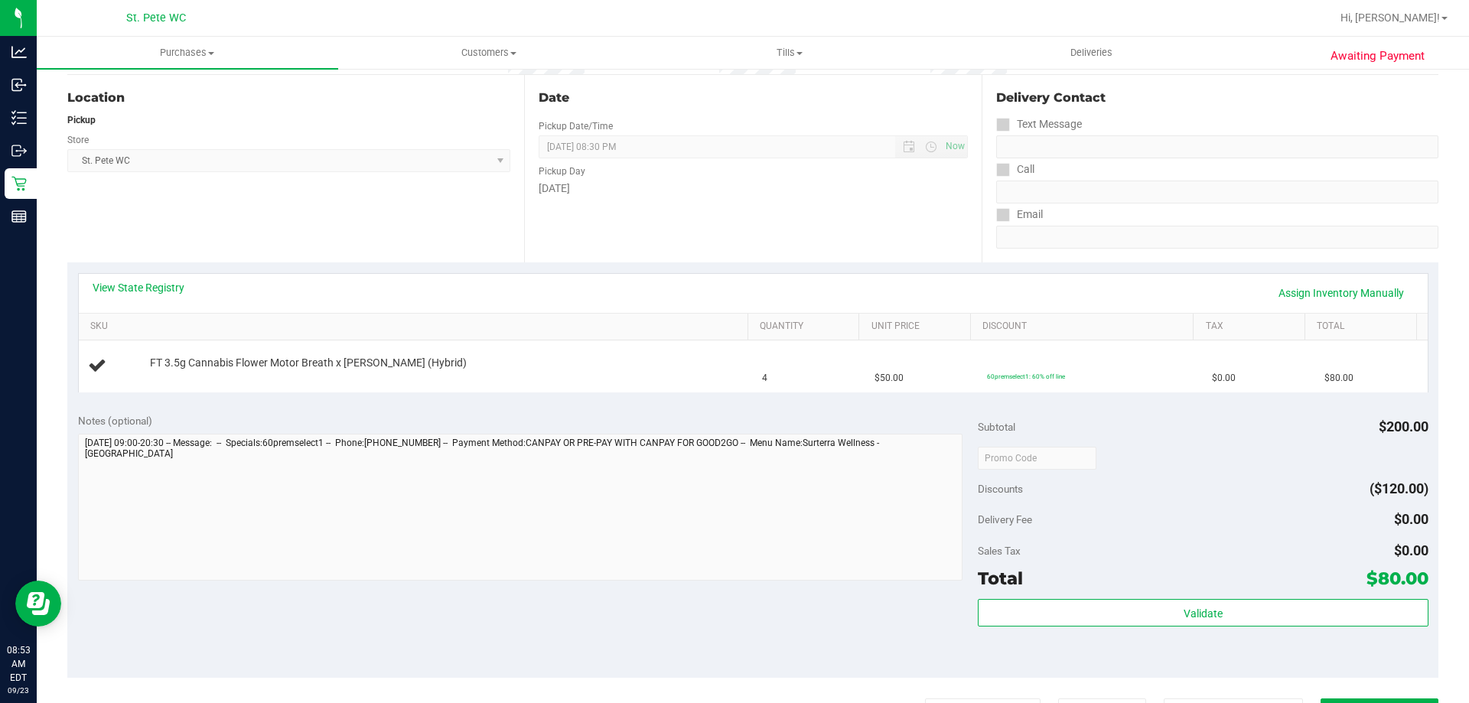
scroll to position [153, 0]
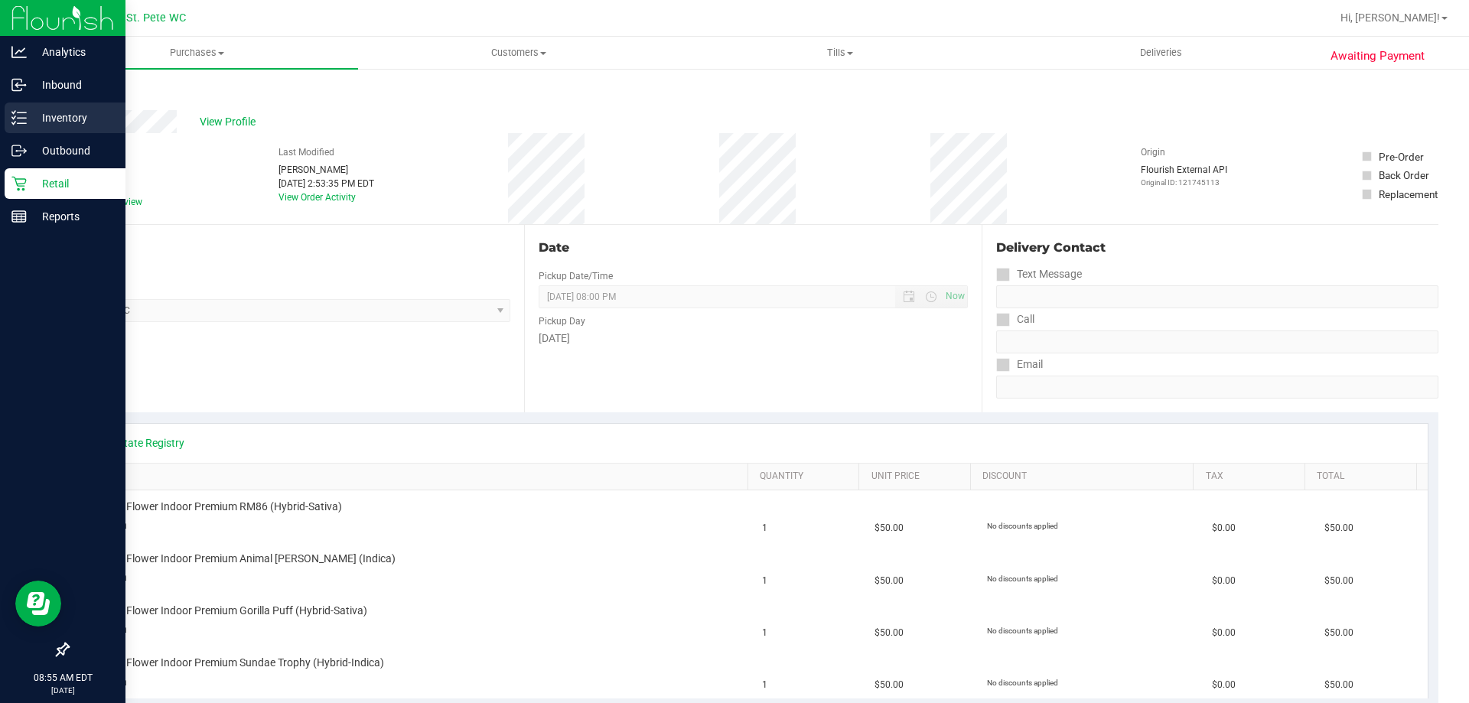
click at [35, 119] on p "Inventory" at bounding box center [73, 118] width 92 height 18
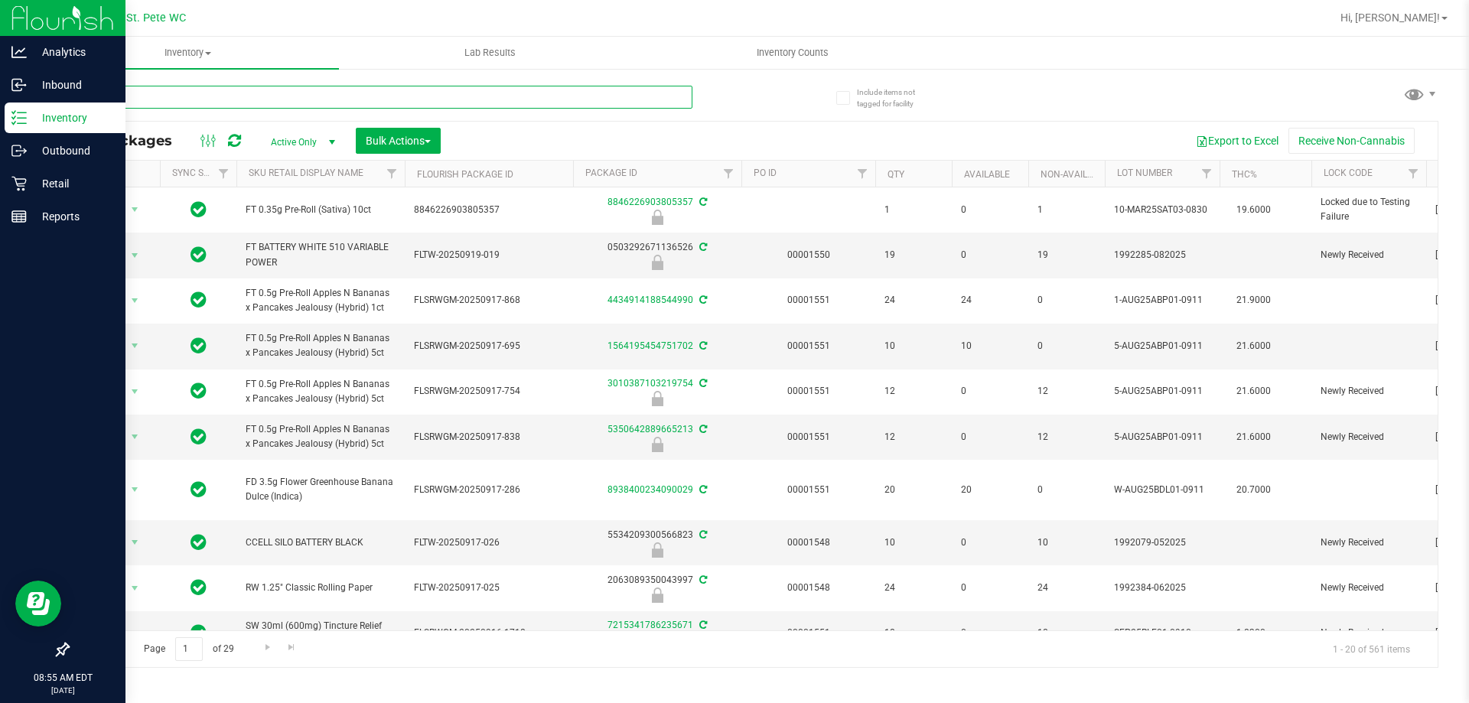
click at [177, 104] on input "text" at bounding box center [379, 97] width 625 height 23
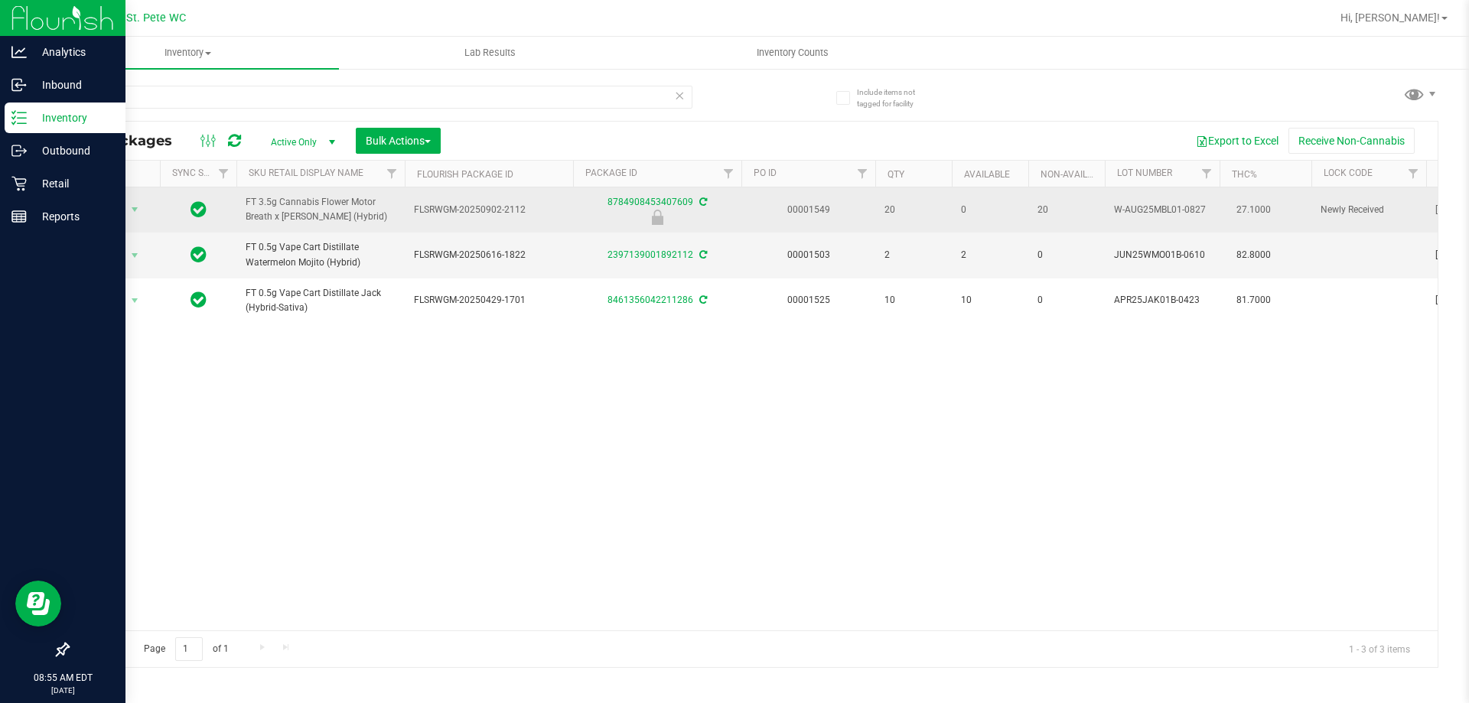
click at [280, 214] on span "FT 3.5g Cannabis Flower Motor Breath x Mike Larry (Hybrid)" at bounding box center [321, 209] width 150 height 29
copy tr "FT 3.5g Cannabis Flower Motor Breath x Mike Larry (Hybrid)"
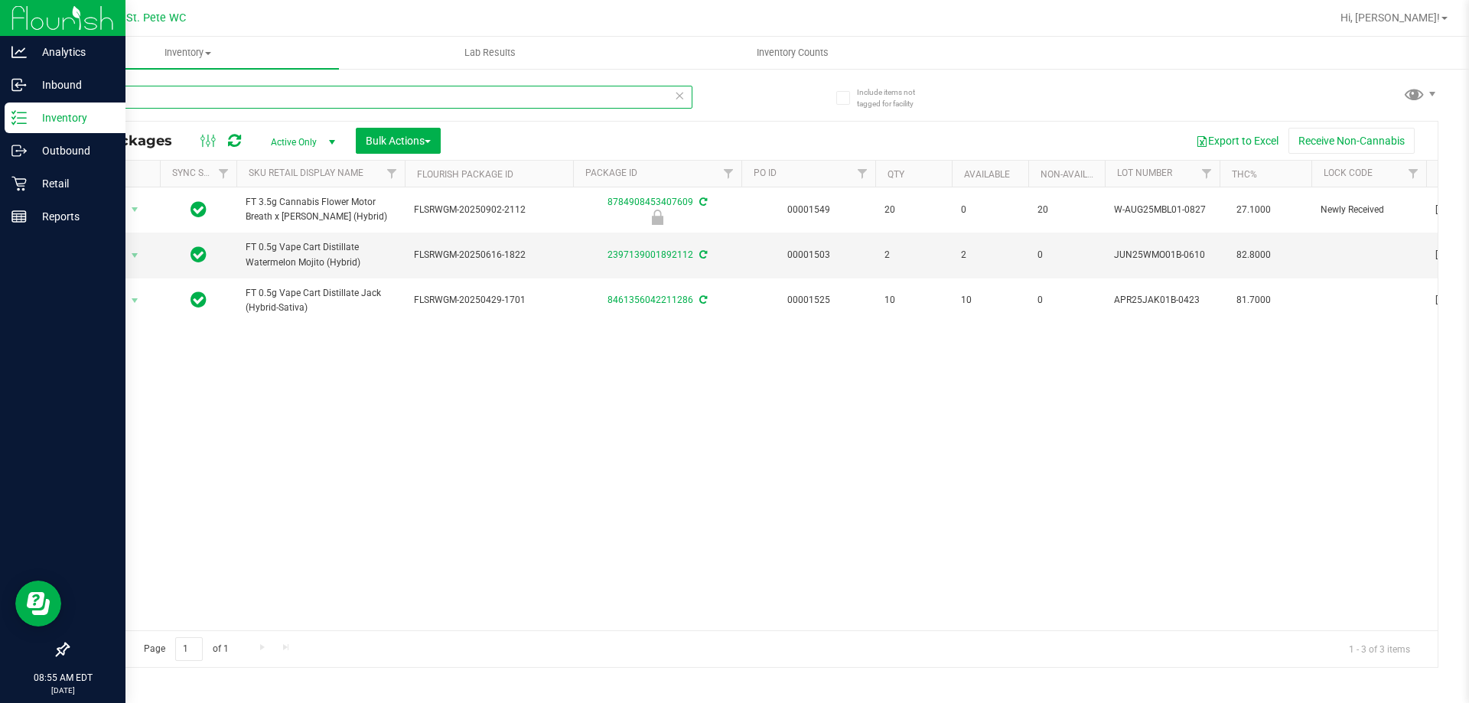
drag, startPoint x: 260, startPoint y: 104, endPoint x: 79, endPoint y: 96, distance: 181.5
click at [79, 96] on input "2112" at bounding box center [379, 97] width 625 height 23
paste input "FT 3.5g Cannabis Flower Motor Breath x Mike Larry (Hybrid)"
type input "FT 3.5g Cannabis Flower Motor Breath x Mike Larry (Hybrid)"
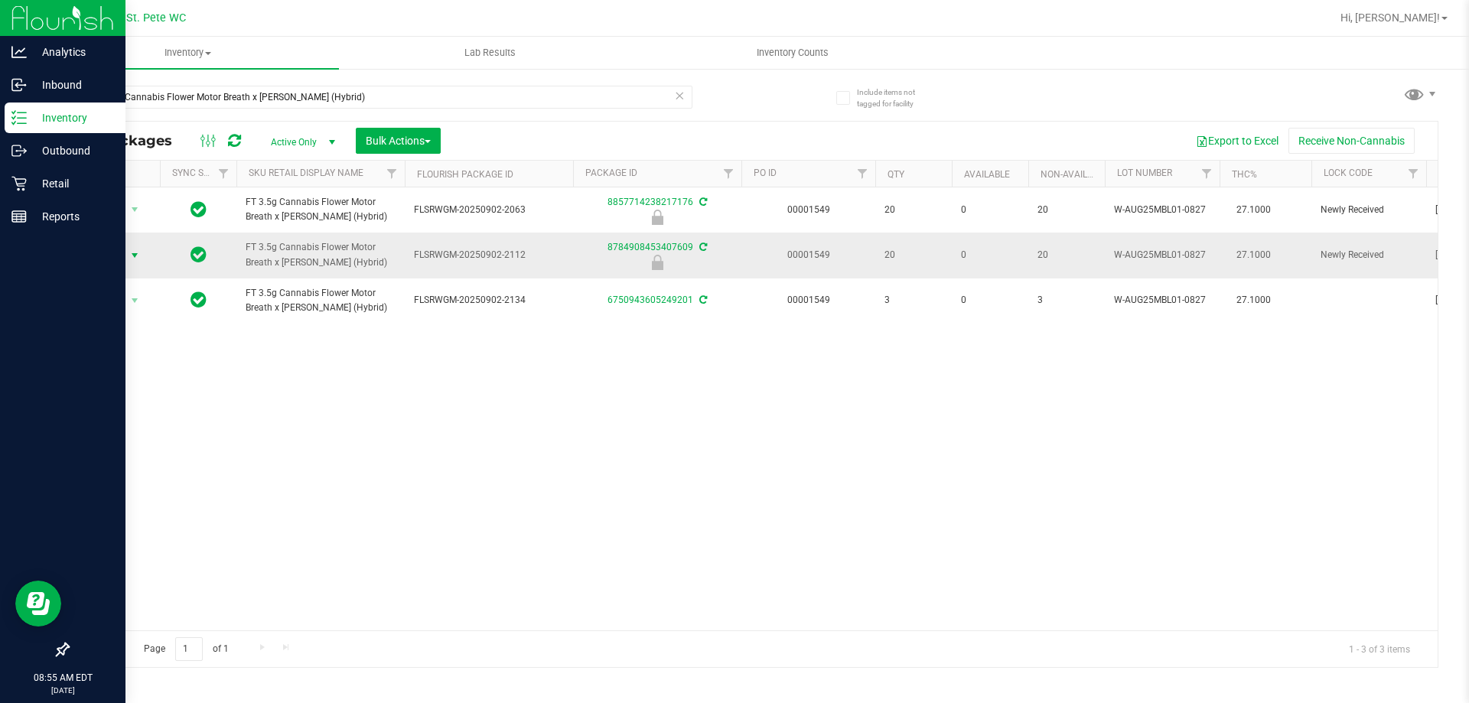
click at [139, 253] on span "select" at bounding box center [135, 255] width 12 height 12
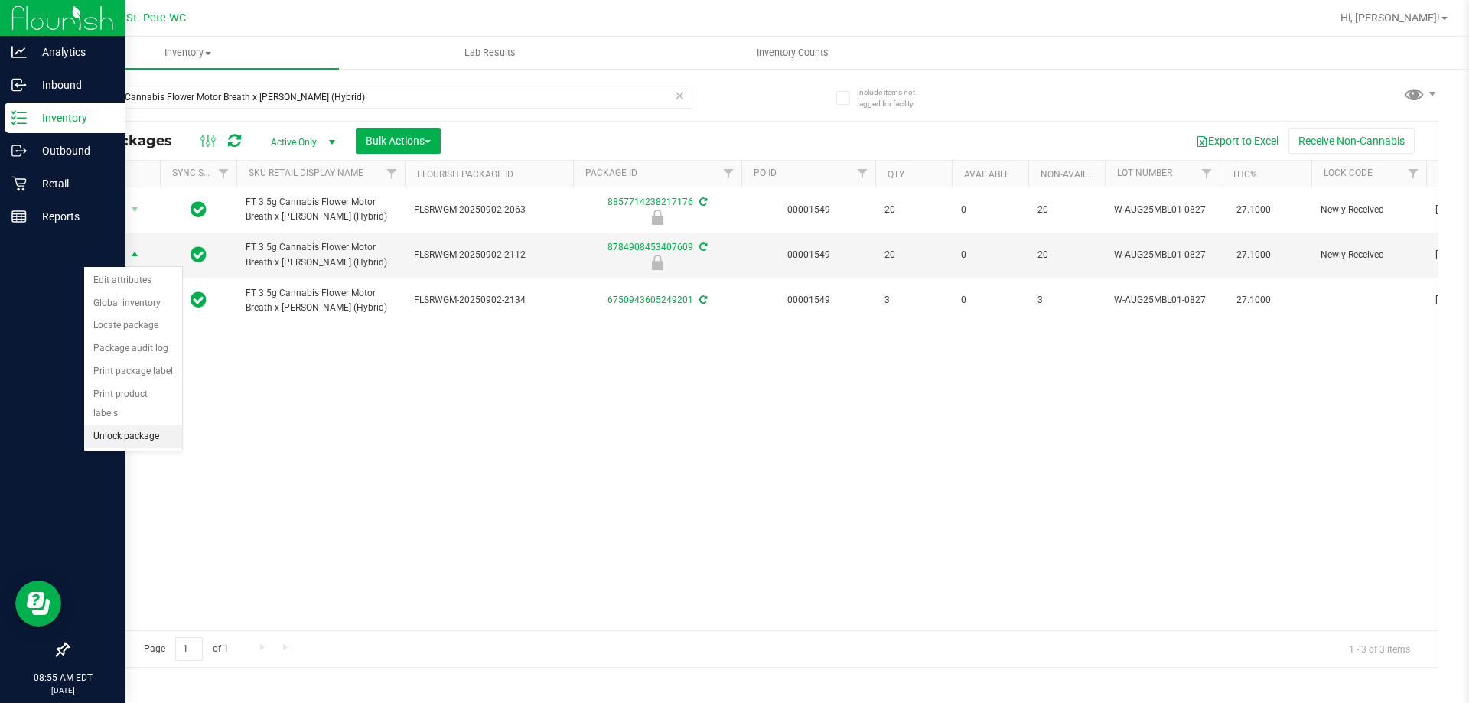
click at [125, 425] on li "Unlock package" at bounding box center [133, 436] width 98 height 23
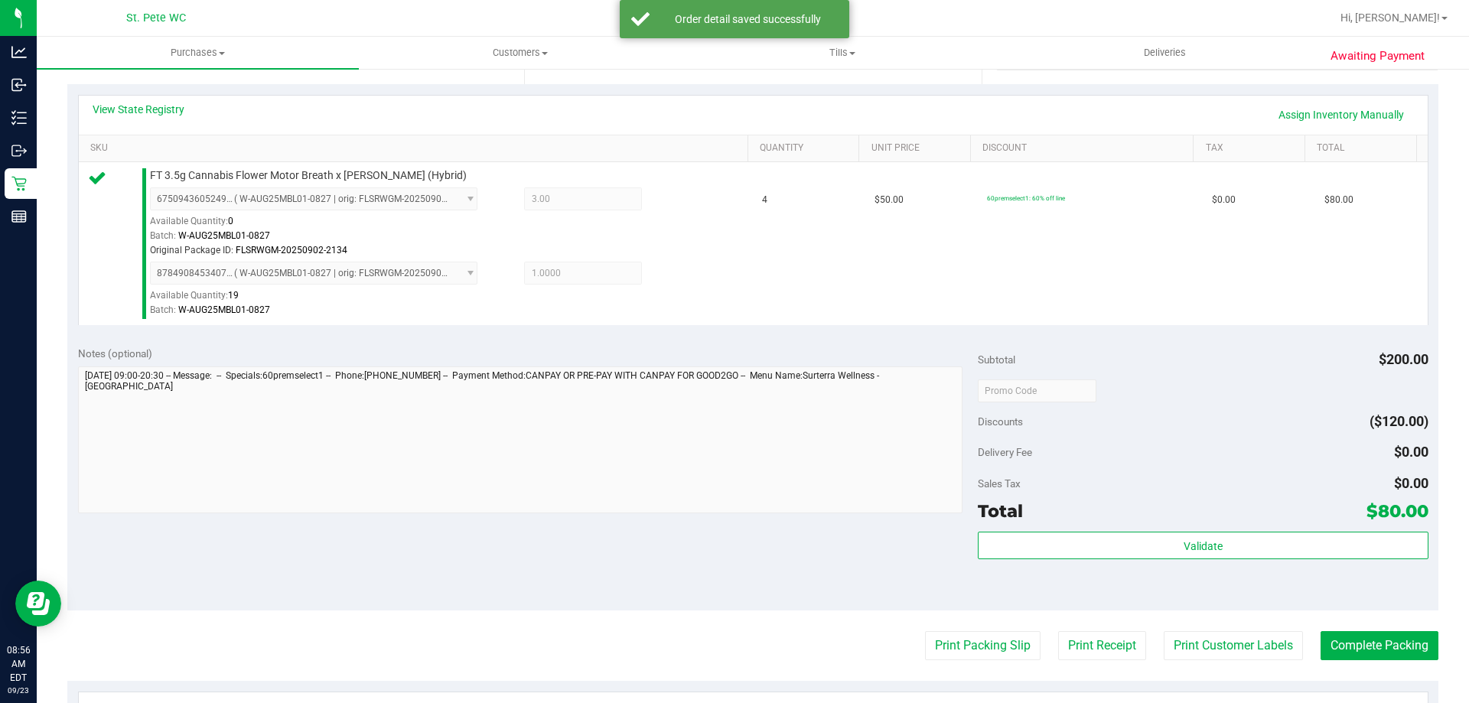
scroll to position [459, 0]
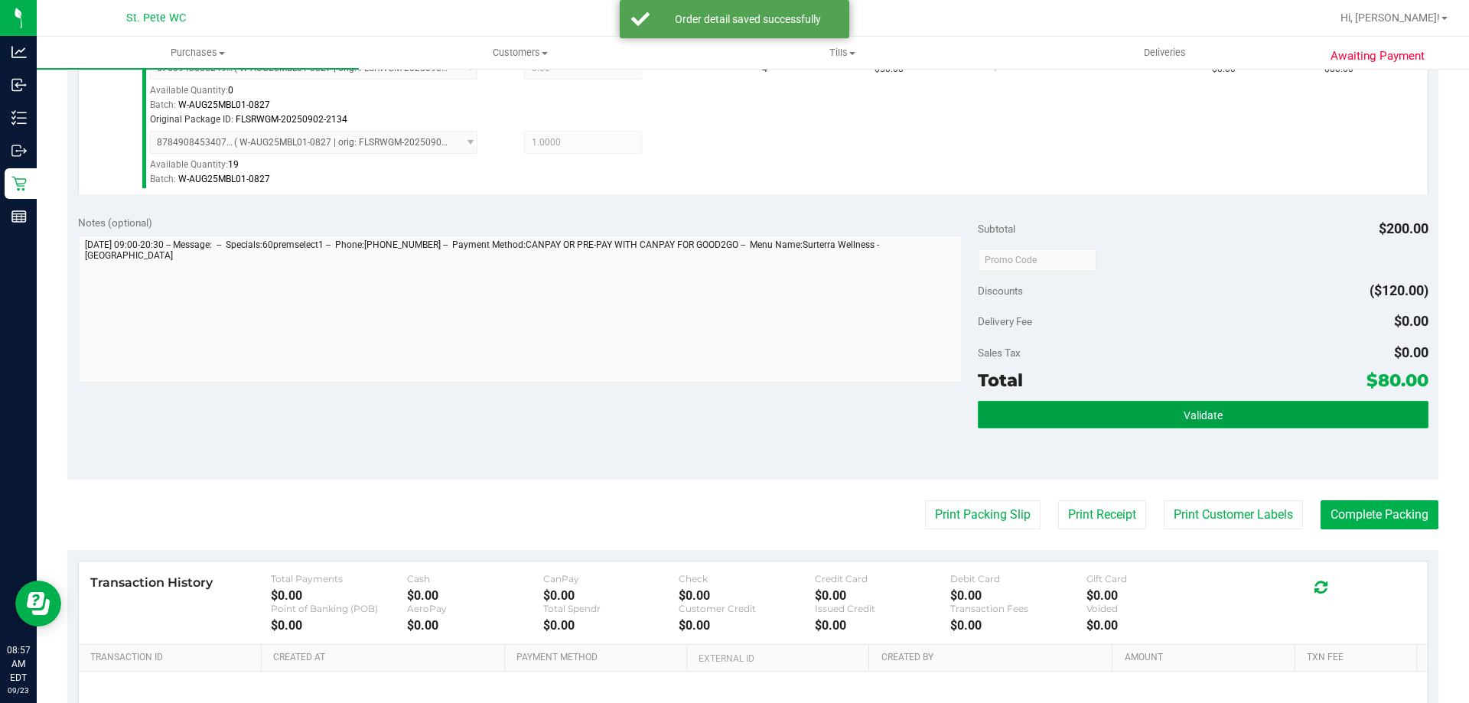
click at [1191, 417] on span "Validate" at bounding box center [1203, 415] width 39 height 12
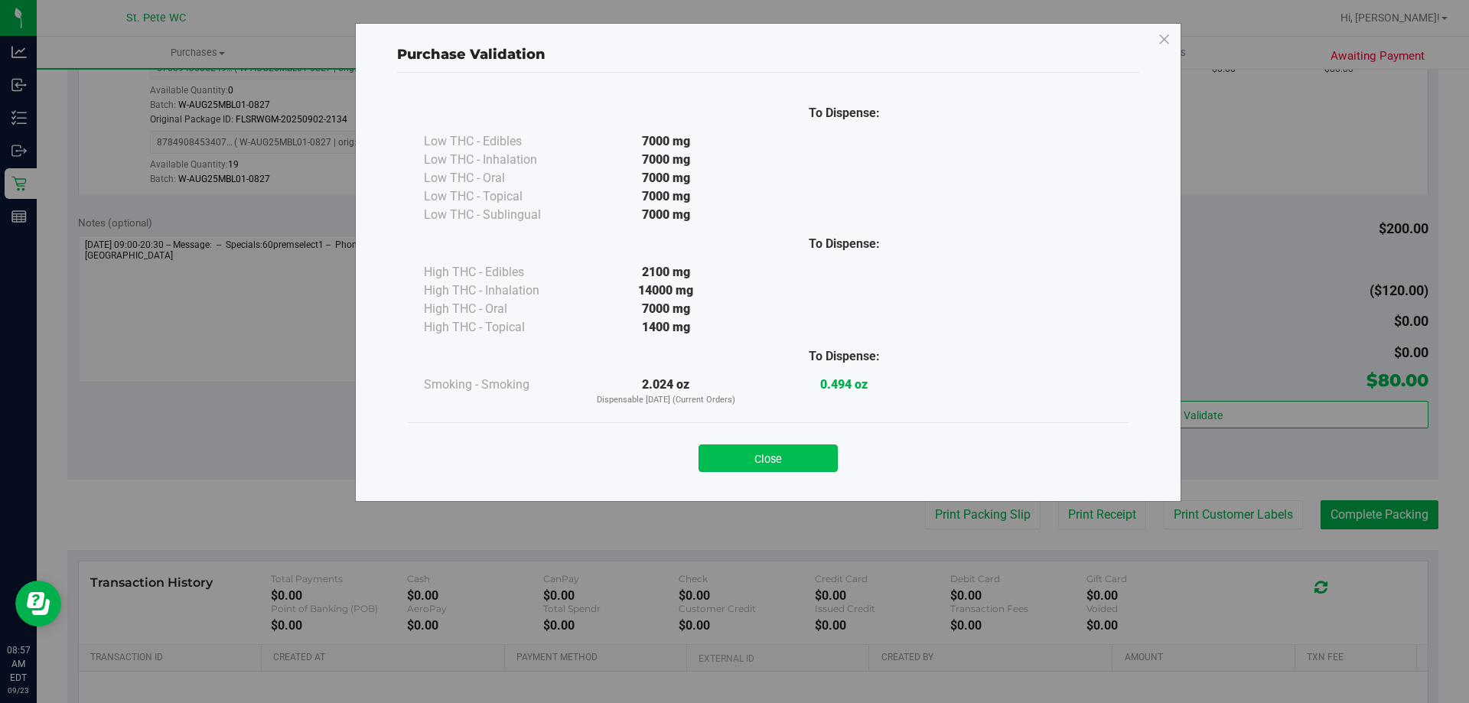
click at [790, 446] on button "Close" at bounding box center [768, 459] width 139 height 28
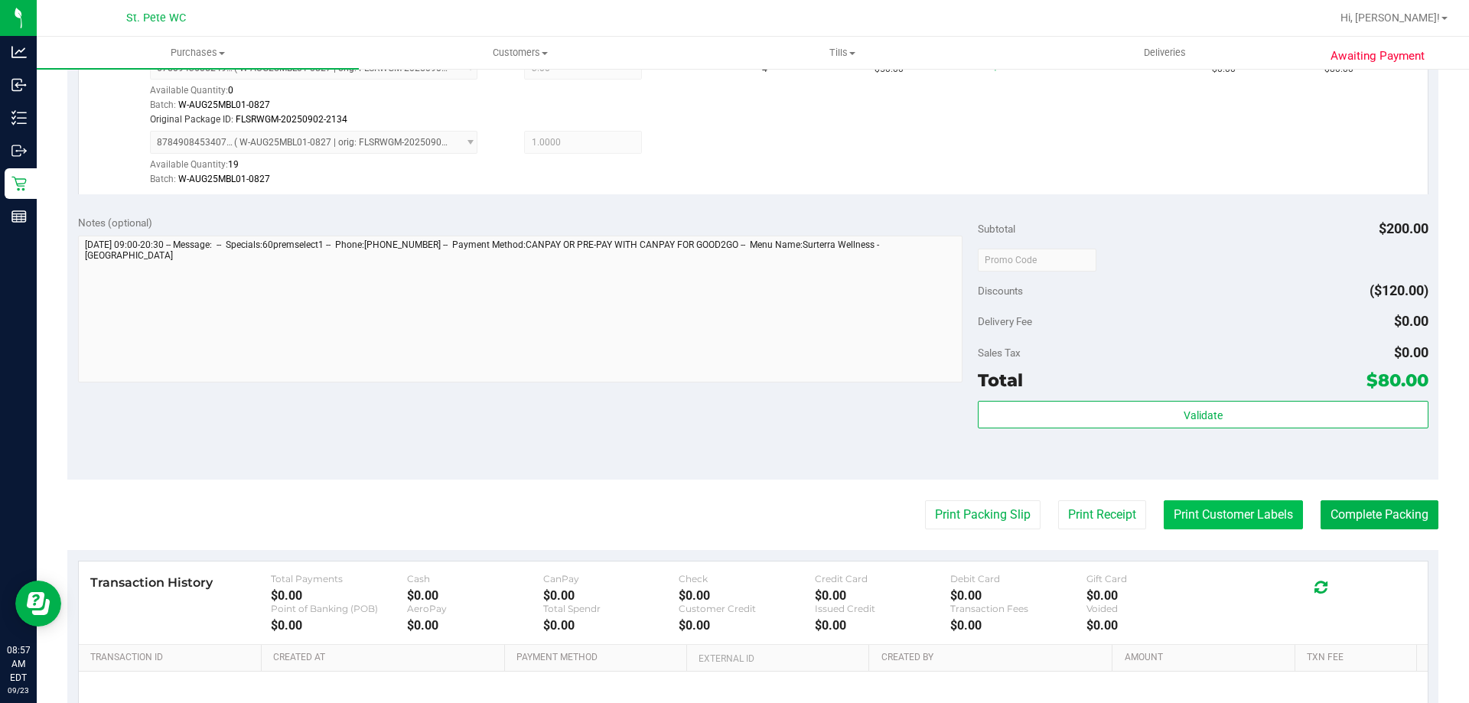
click at [1174, 503] on button "Print Customer Labels" at bounding box center [1233, 514] width 139 height 29
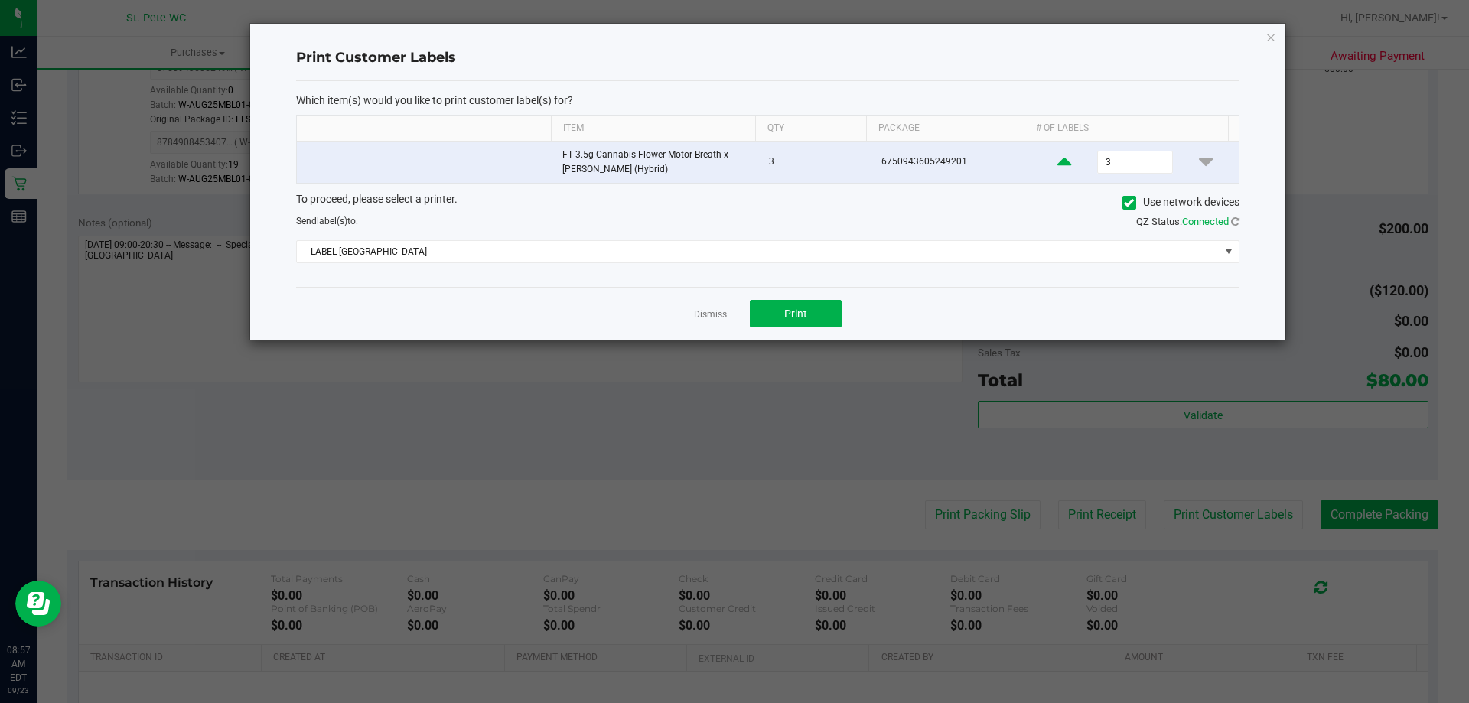
click at [1057, 167] on icon at bounding box center [1064, 161] width 14 height 19
type input "4"
click at [828, 305] on button "Print" at bounding box center [796, 314] width 92 height 28
click at [711, 317] on link "Dismiss" at bounding box center [710, 314] width 33 height 13
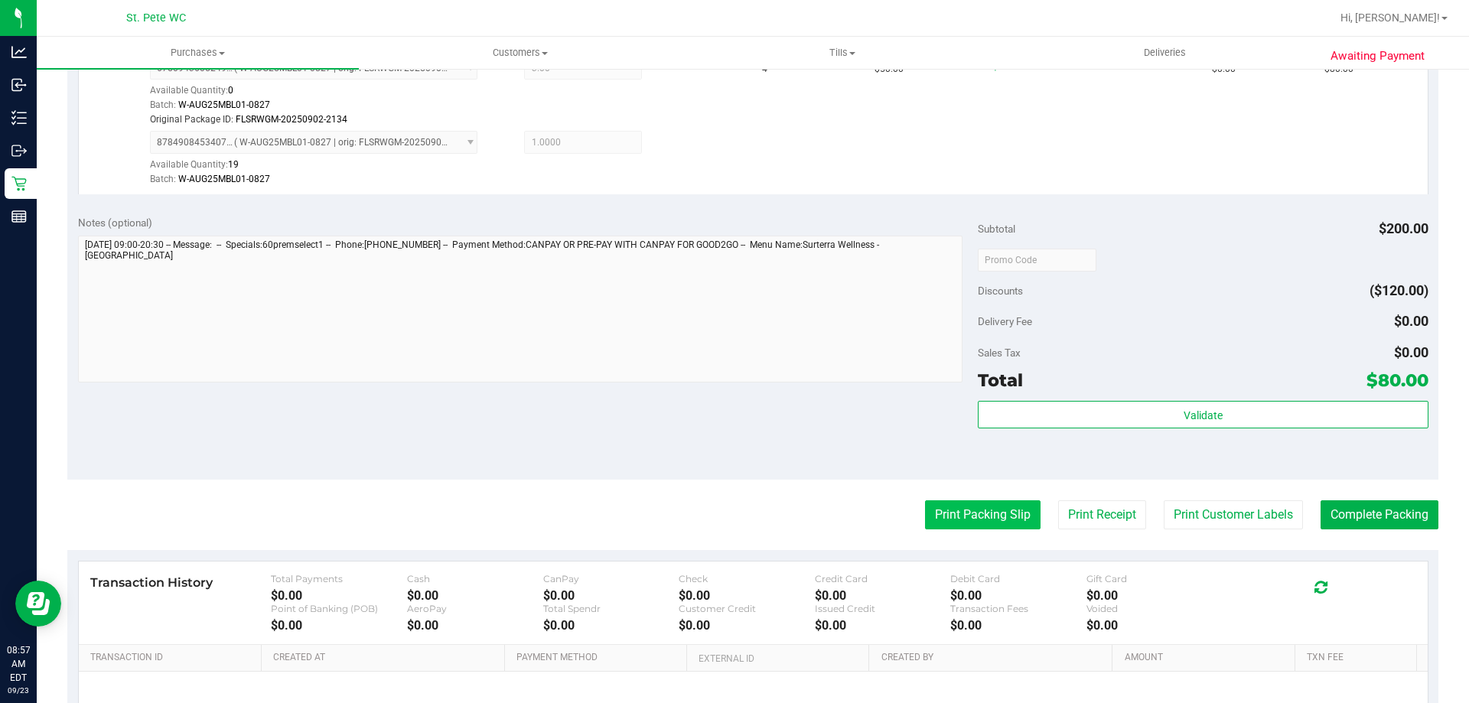
click at [925, 521] on button "Print Packing Slip" at bounding box center [983, 514] width 116 height 29
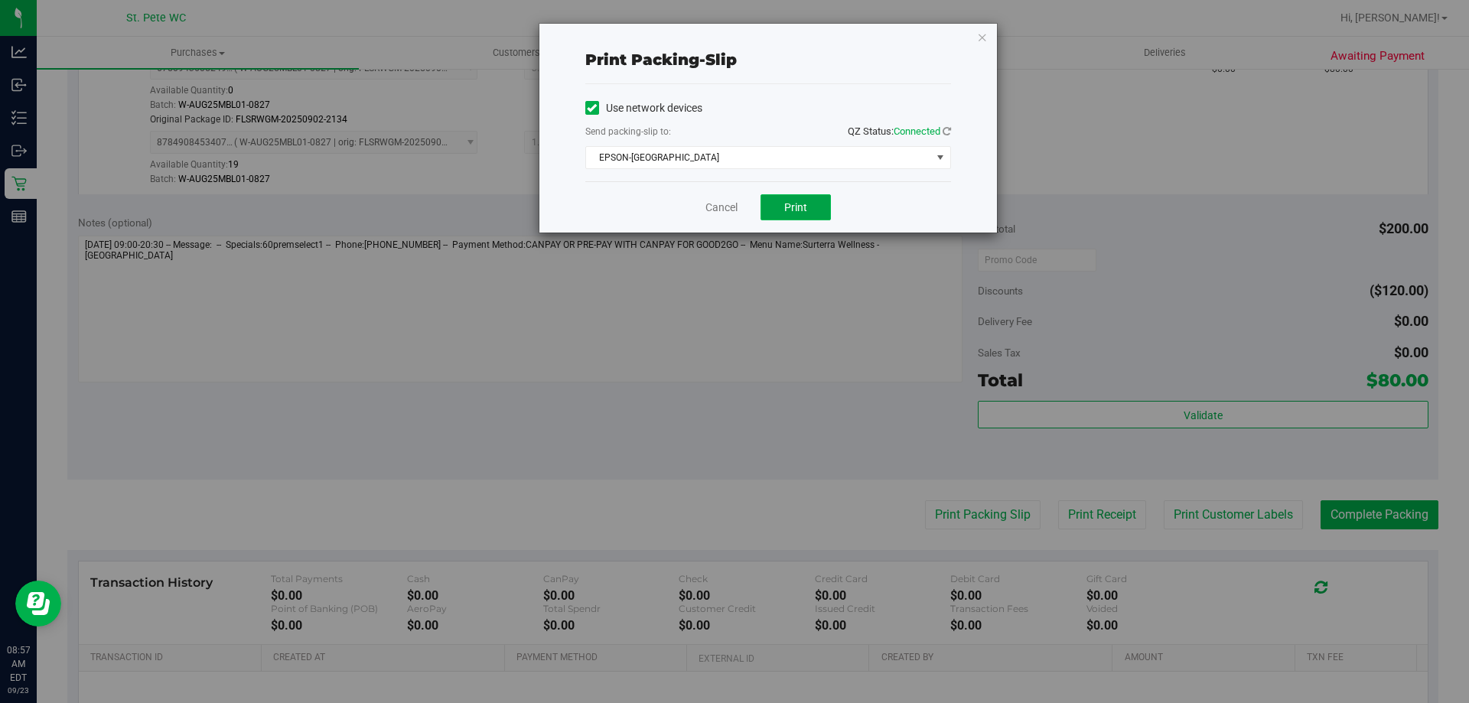
click at [769, 202] on button "Print" at bounding box center [796, 207] width 70 height 26
click at [719, 207] on link "Cancel" at bounding box center [721, 208] width 32 height 16
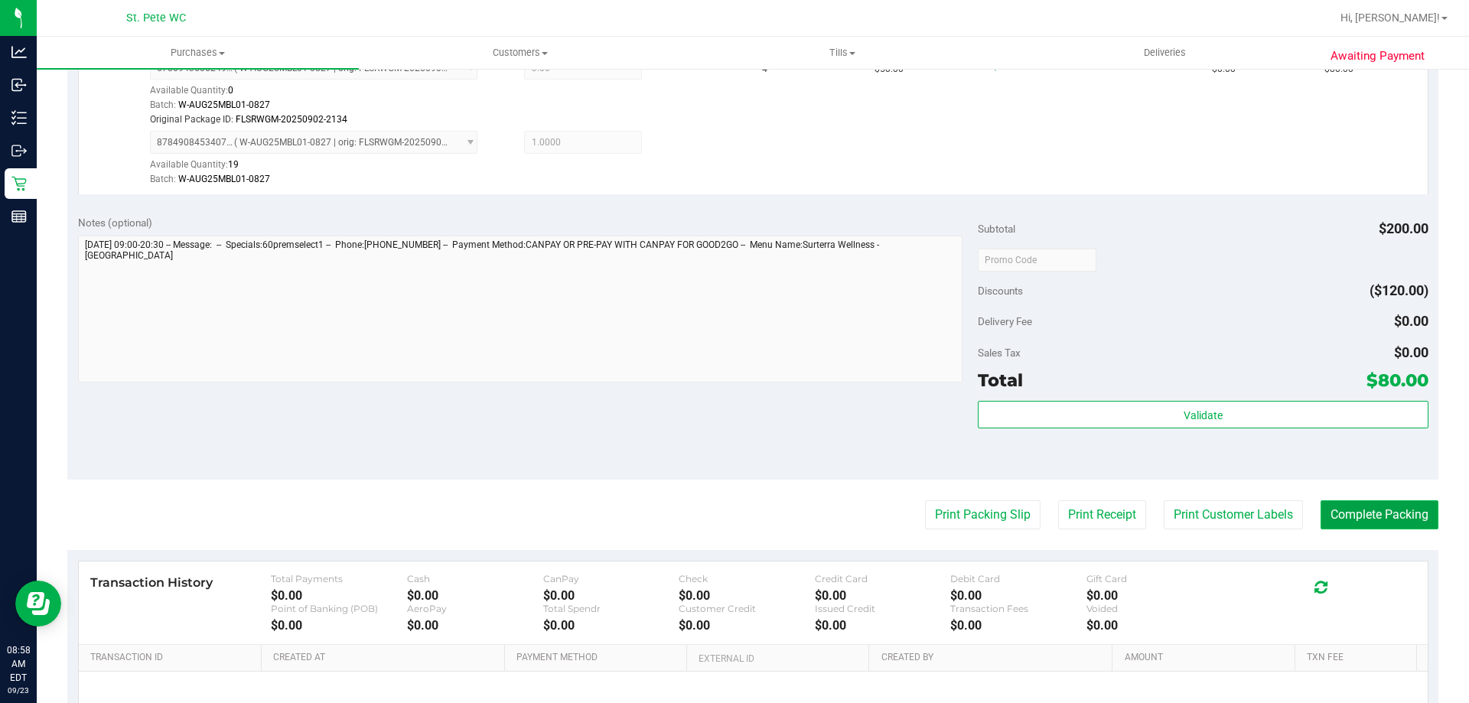
click at [1372, 515] on button "Complete Packing" at bounding box center [1380, 514] width 118 height 29
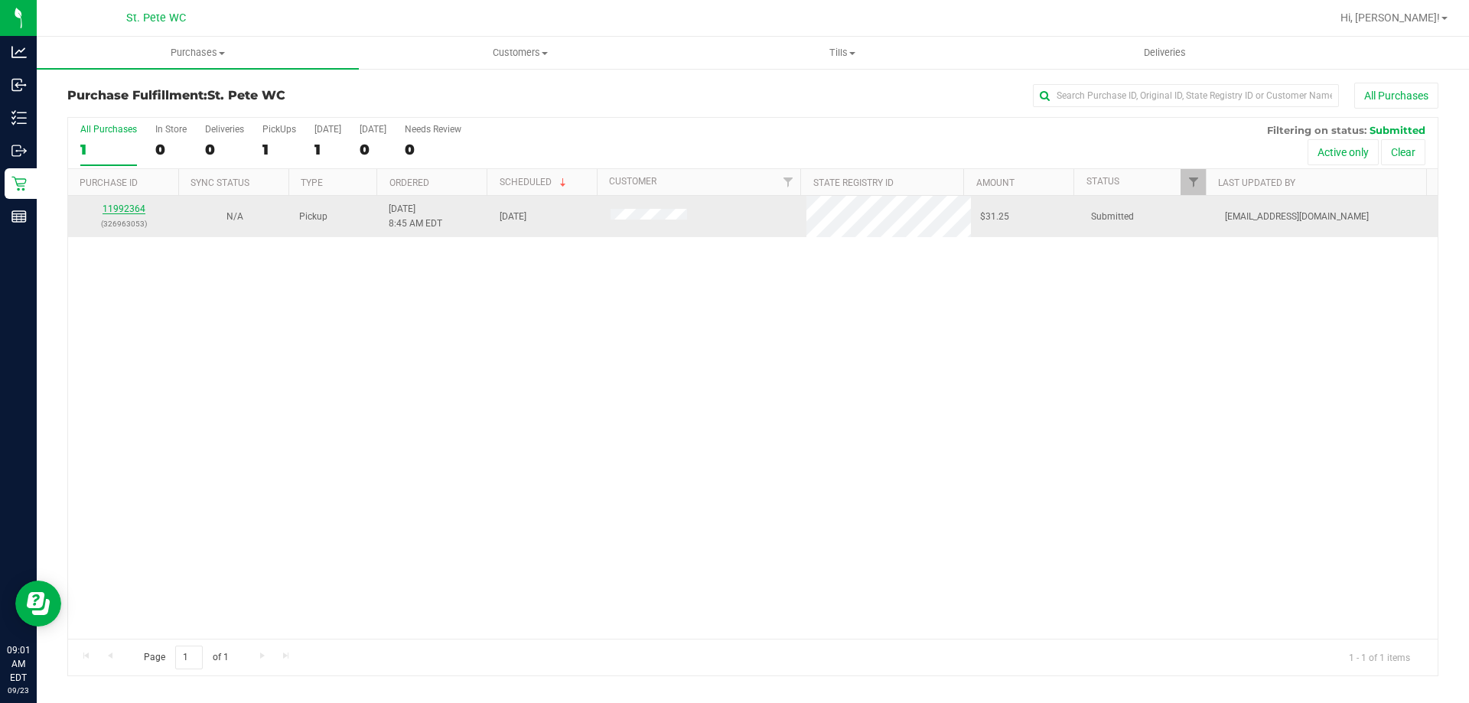
click at [119, 211] on link "11992364" at bounding box center [124, 209] width 43 height 11
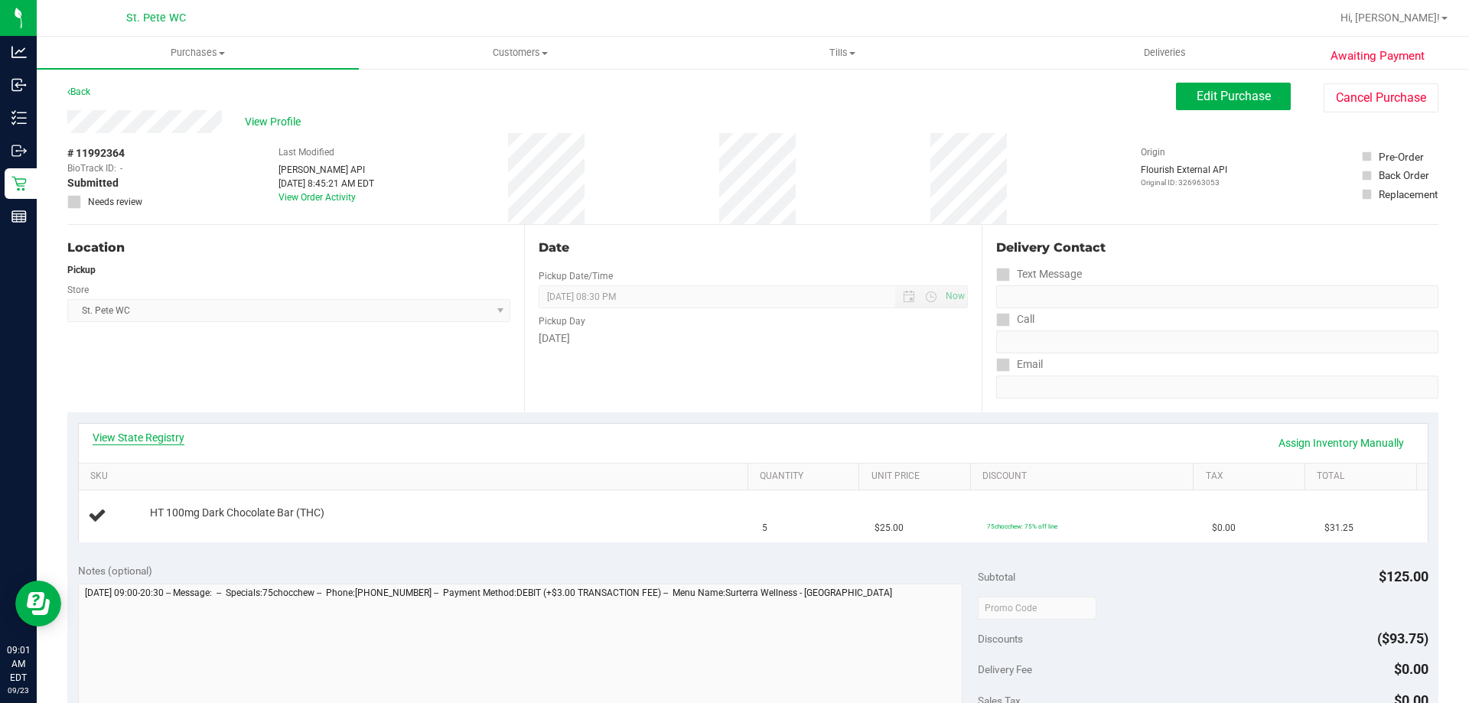
click at [155, 441] on link "View State Registry" at bounding box center [139, 437] width 92 height 15
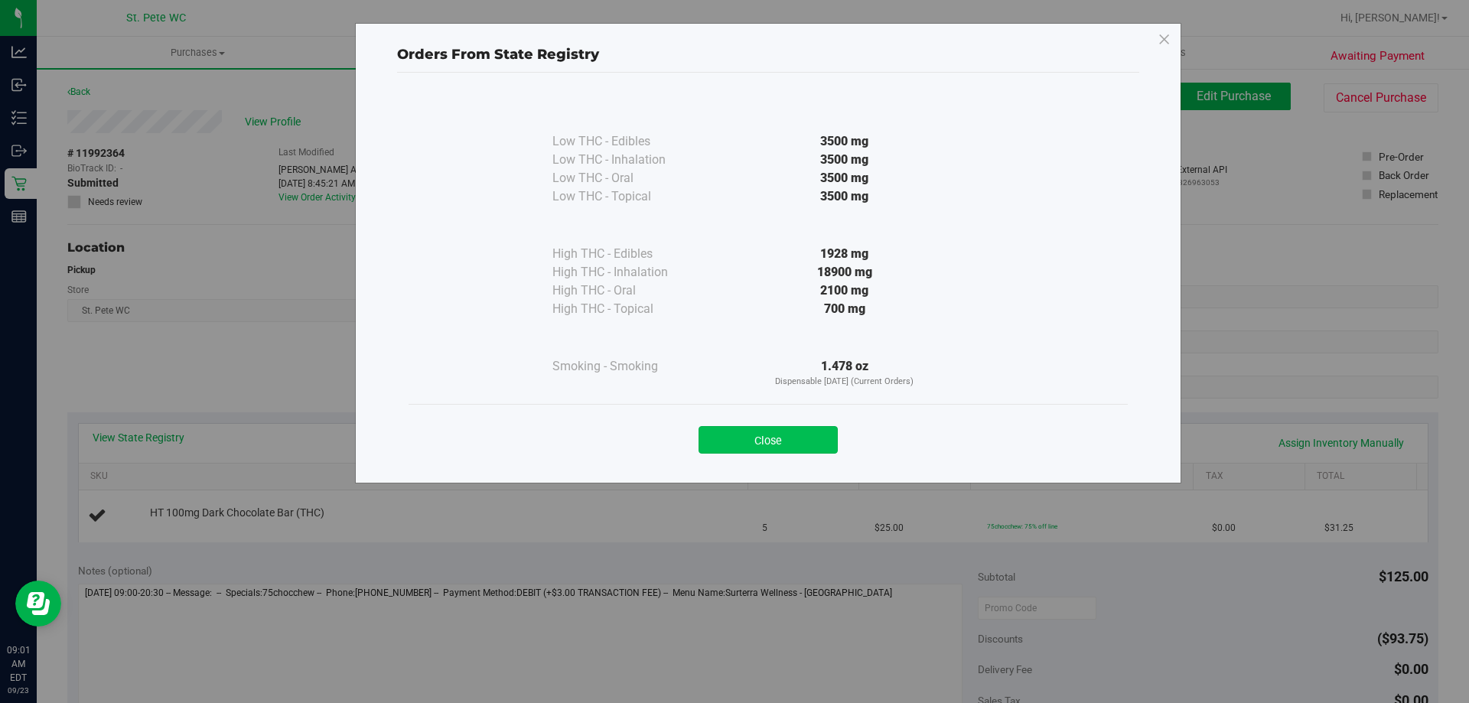
click at [728, 431] on button "Close" at bounding box center [768, 440] width 139 height 28
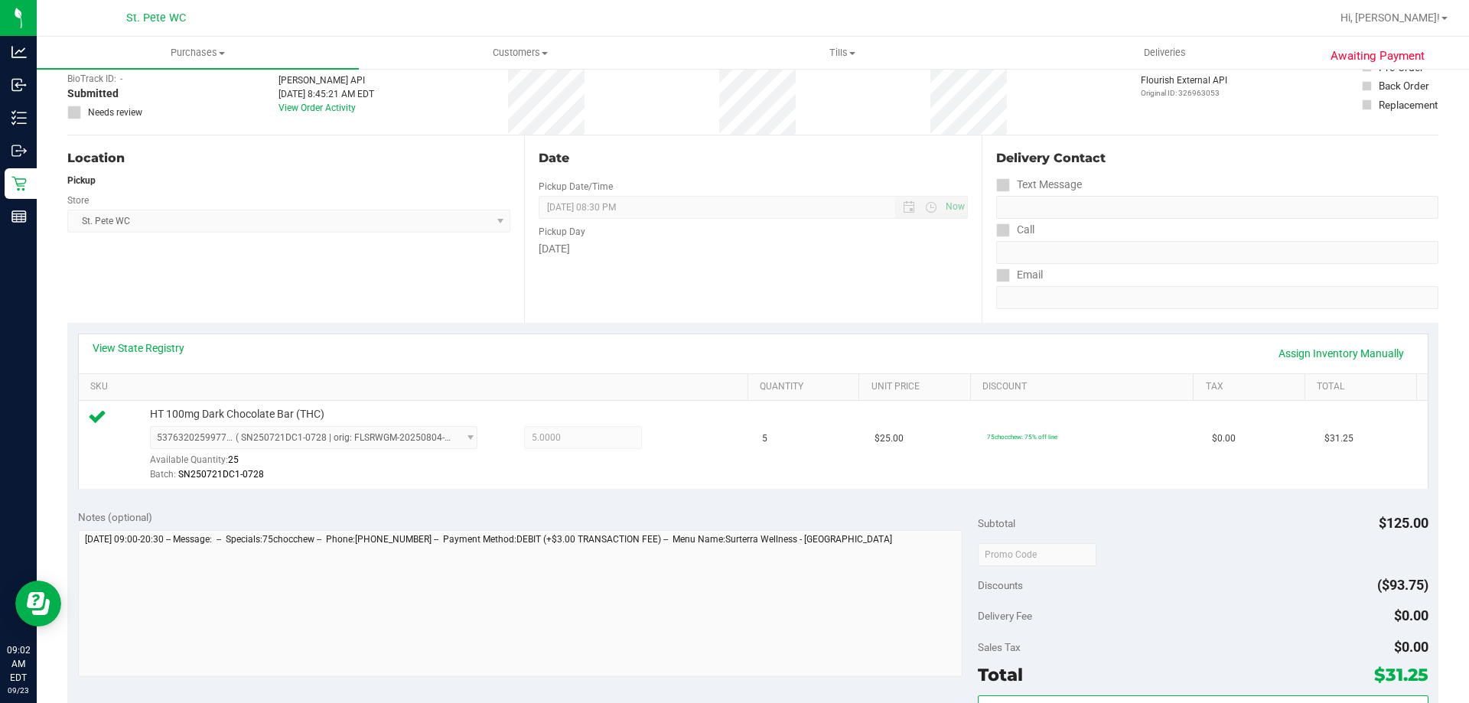
scroll to position [230, 0]
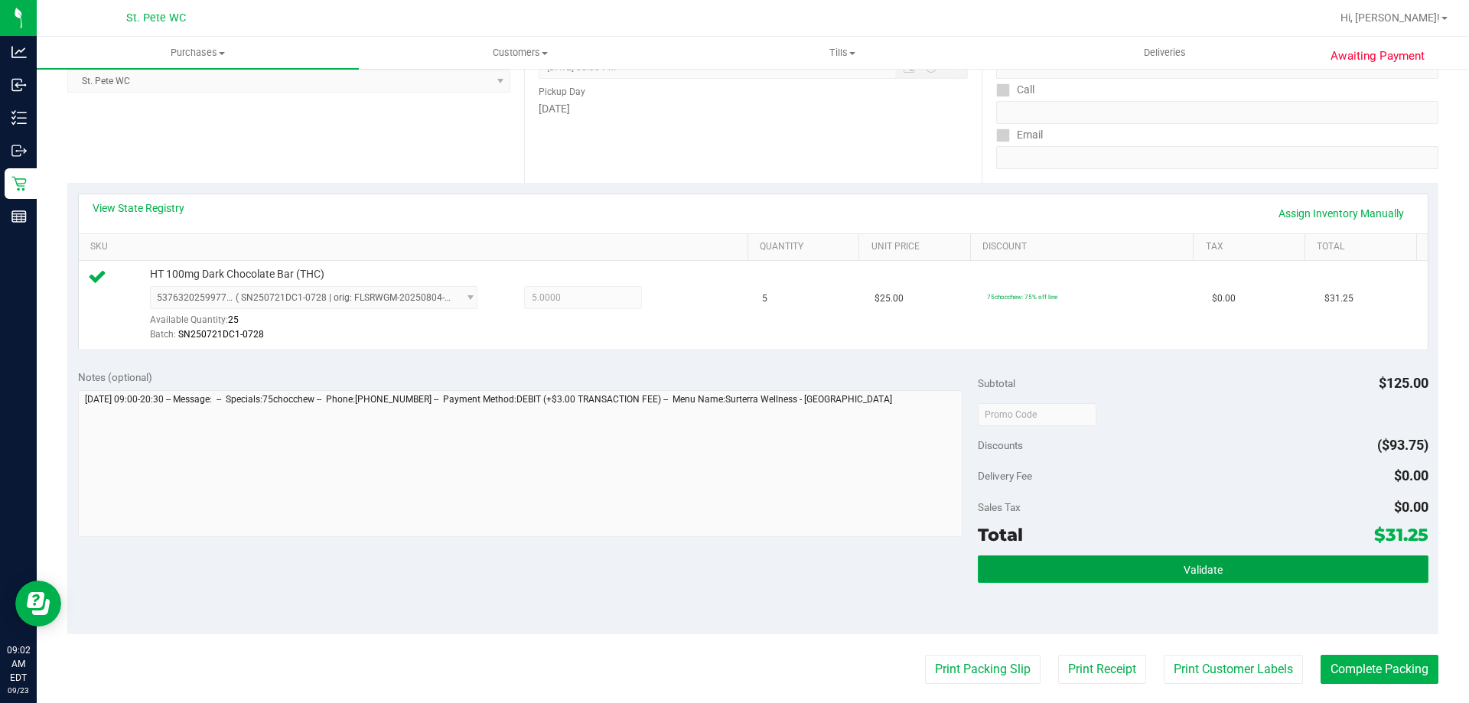
click at [1207, 582] on button "Validate" at bounding box center [1203, 569] width 450 height 28
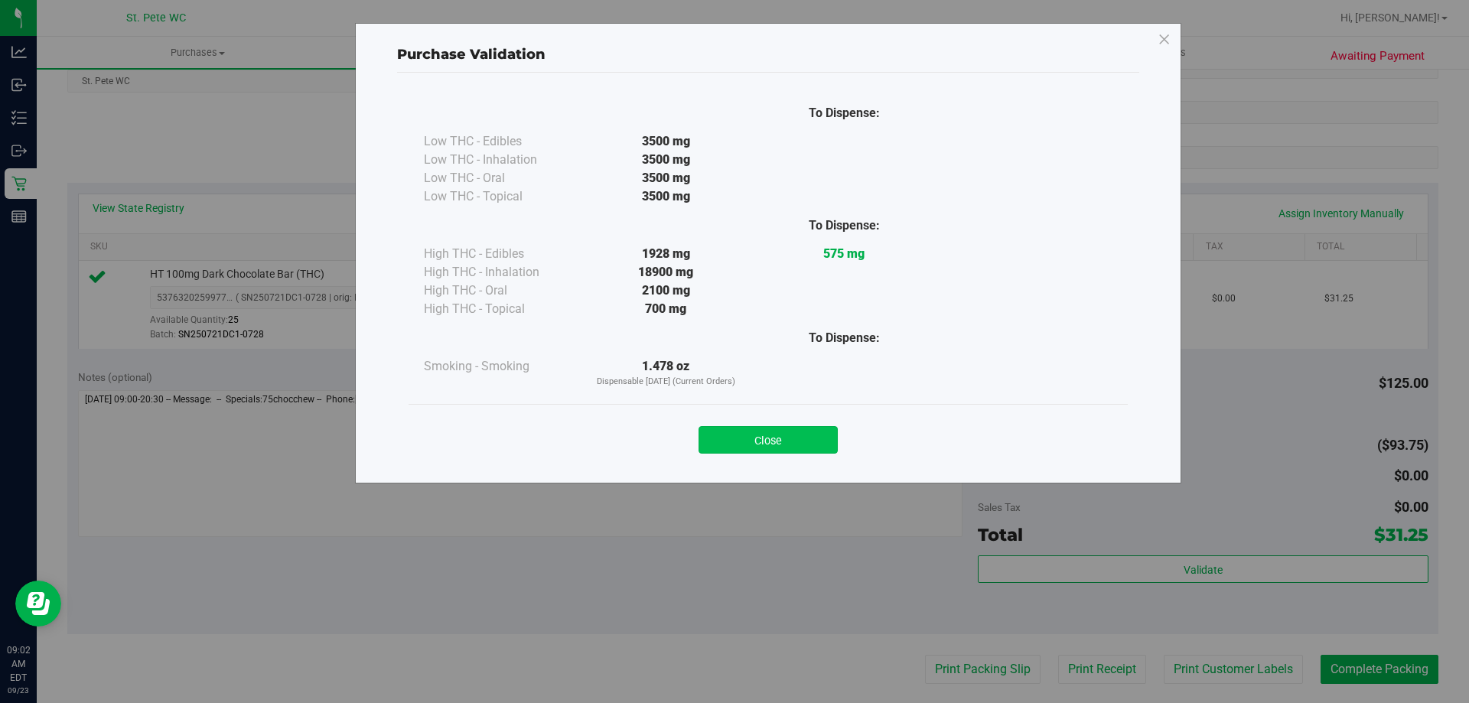
click at [759, 444] on button "Close" at bounding box center [768, 440] width 139 height 28
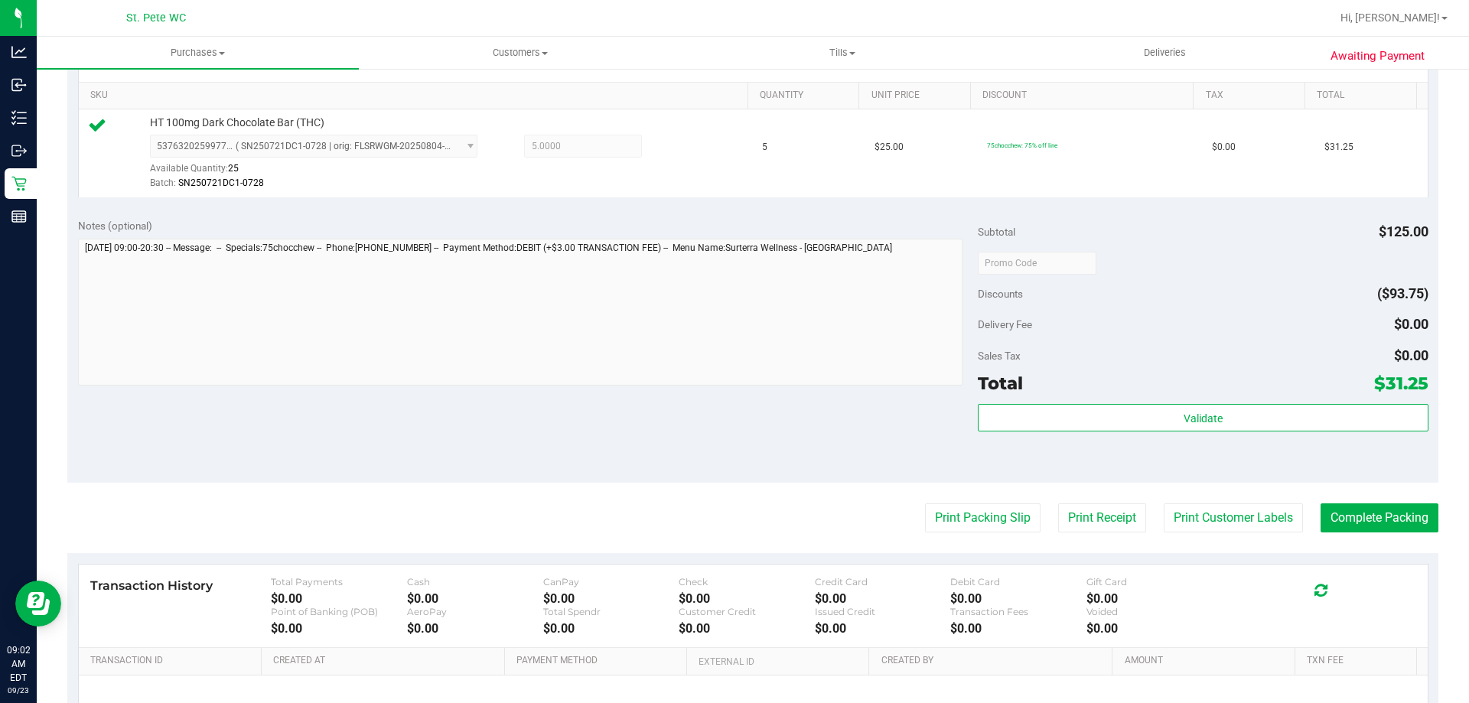
scroll to position [383, 0]
click at [1200, 525] on button "Print Customer Labels" at bounding box center [1233, 516] width 139 height 29
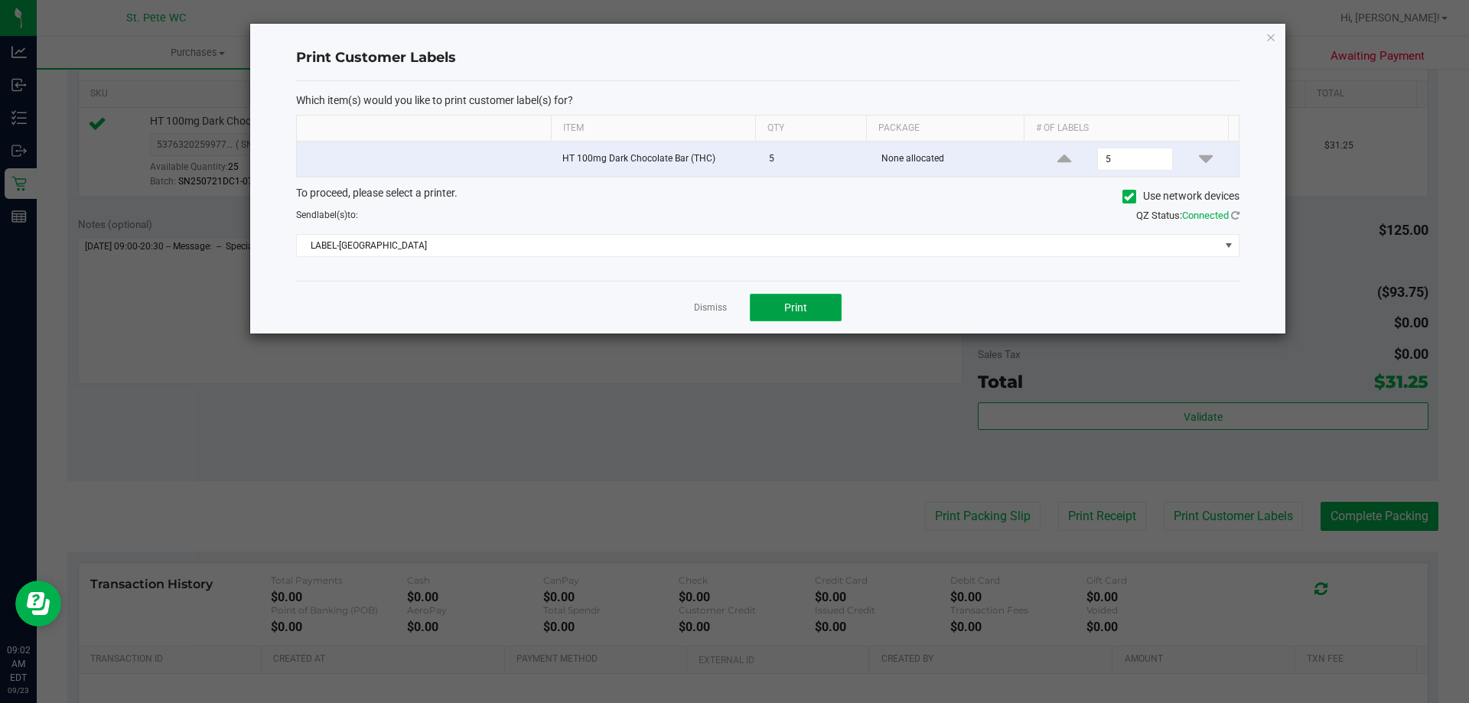
click at [772, 302] on button "Print" at bounding box center [796, 308] width 92 height 28
click at [717, 307] on link "Dismiss" at bounding box center [710, 307] width 33 height 13
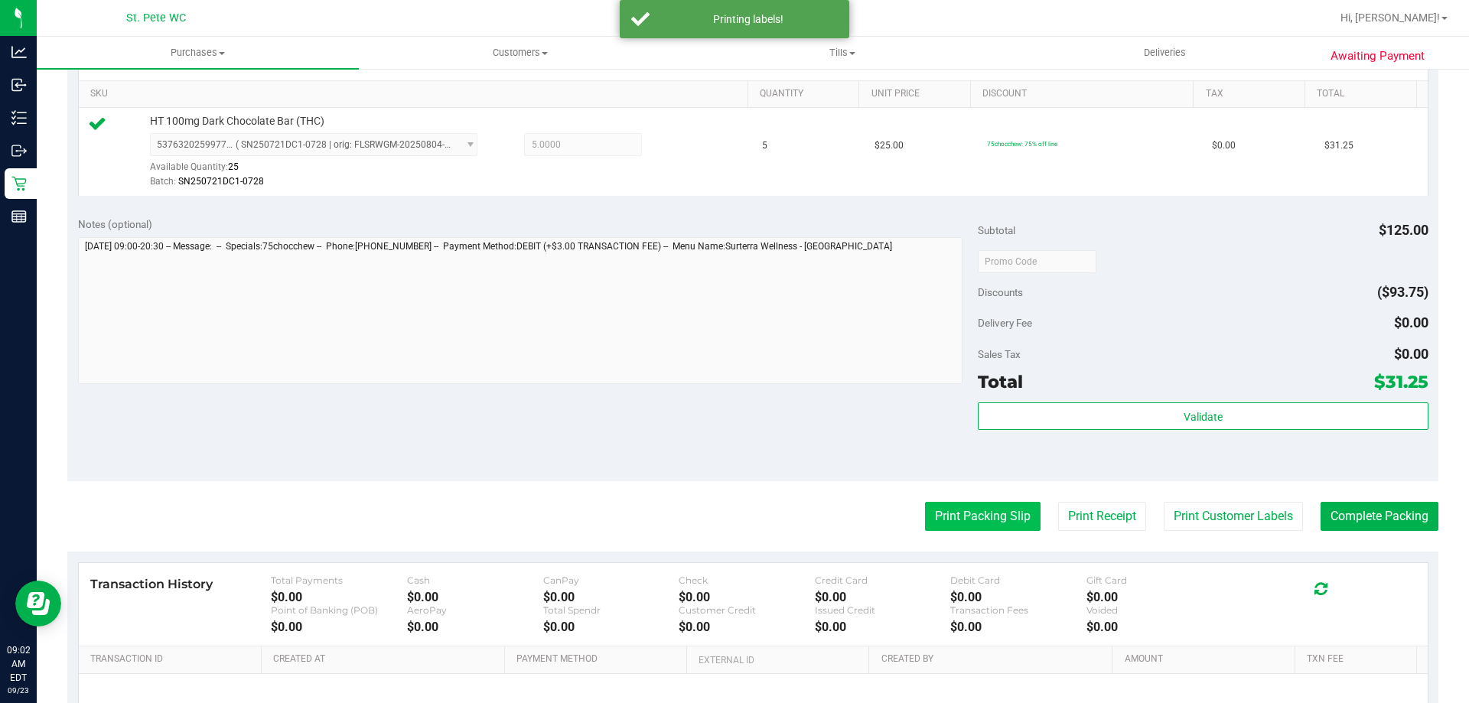
click at [952, 515] on button "Print Packing Slip" at bounding box center [983, 516] width 116 height 29
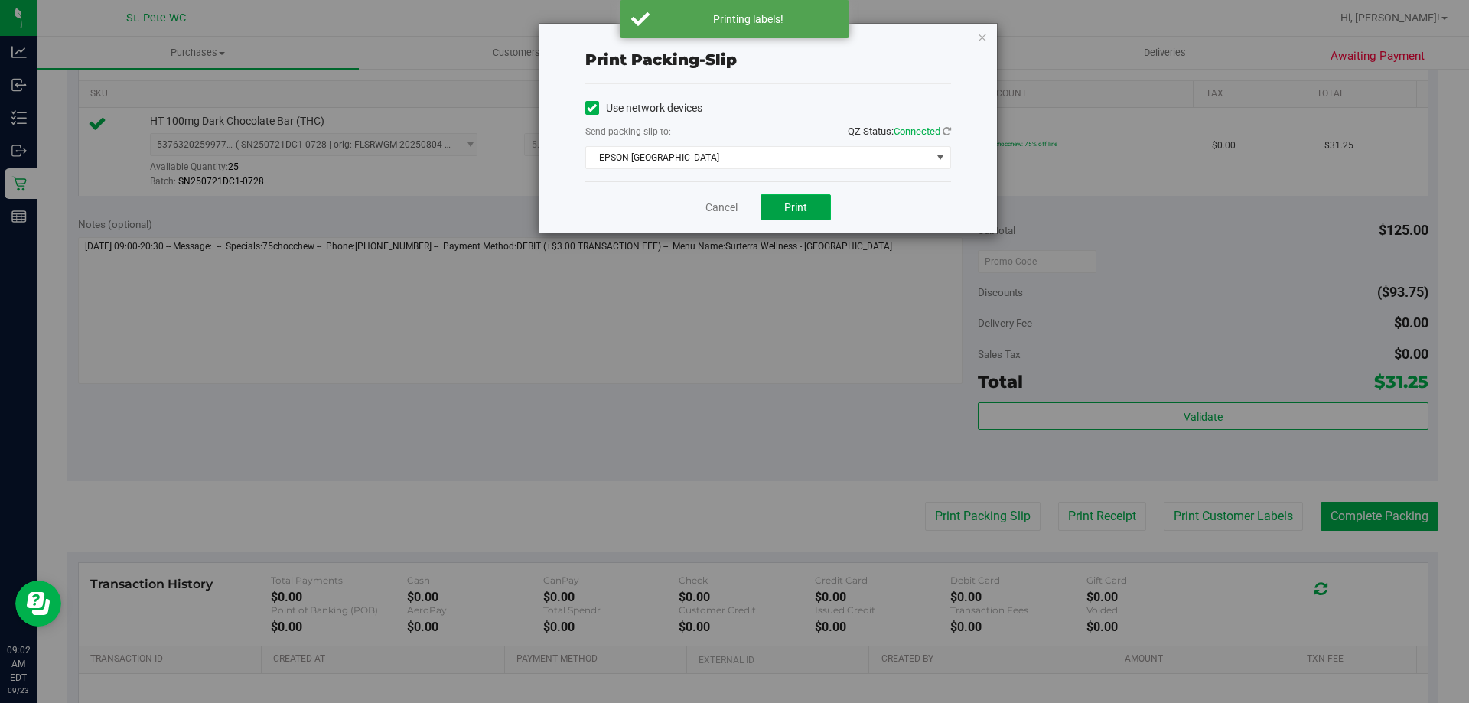
click at [814, 214] on button "Print" at bounding box center [796, 207] width 70 height 26
click at [725, 209] on link "Cancel" at bounding box center [721, 208] width 32 height 16
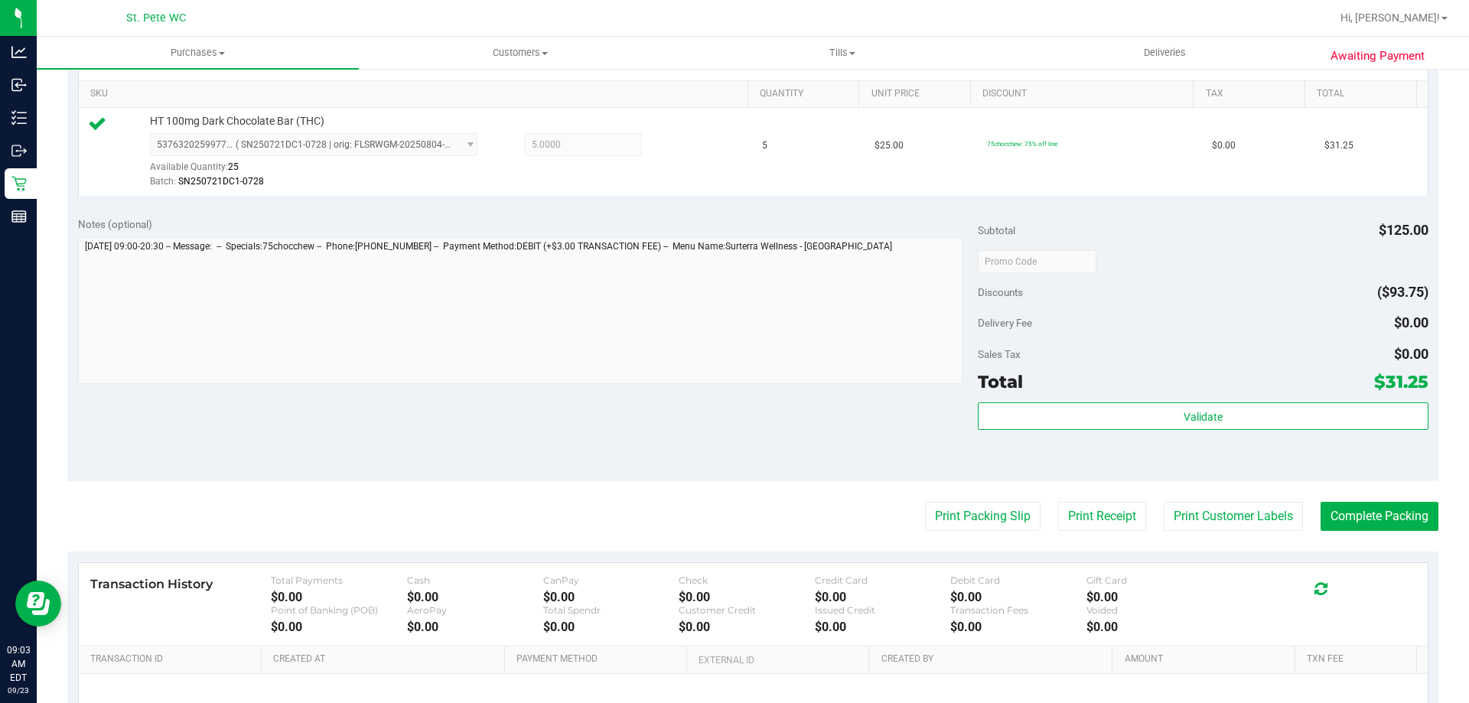
click at [1307, 511] on div "Print Packing Slip Print Receipt Print Customer Labels Complete Packing" at bounding box center [752, 516] width 1371 height 29
click at [1321, 524] on button "Complete Packing" at bounding box center [1380, 516] width 118 height 29
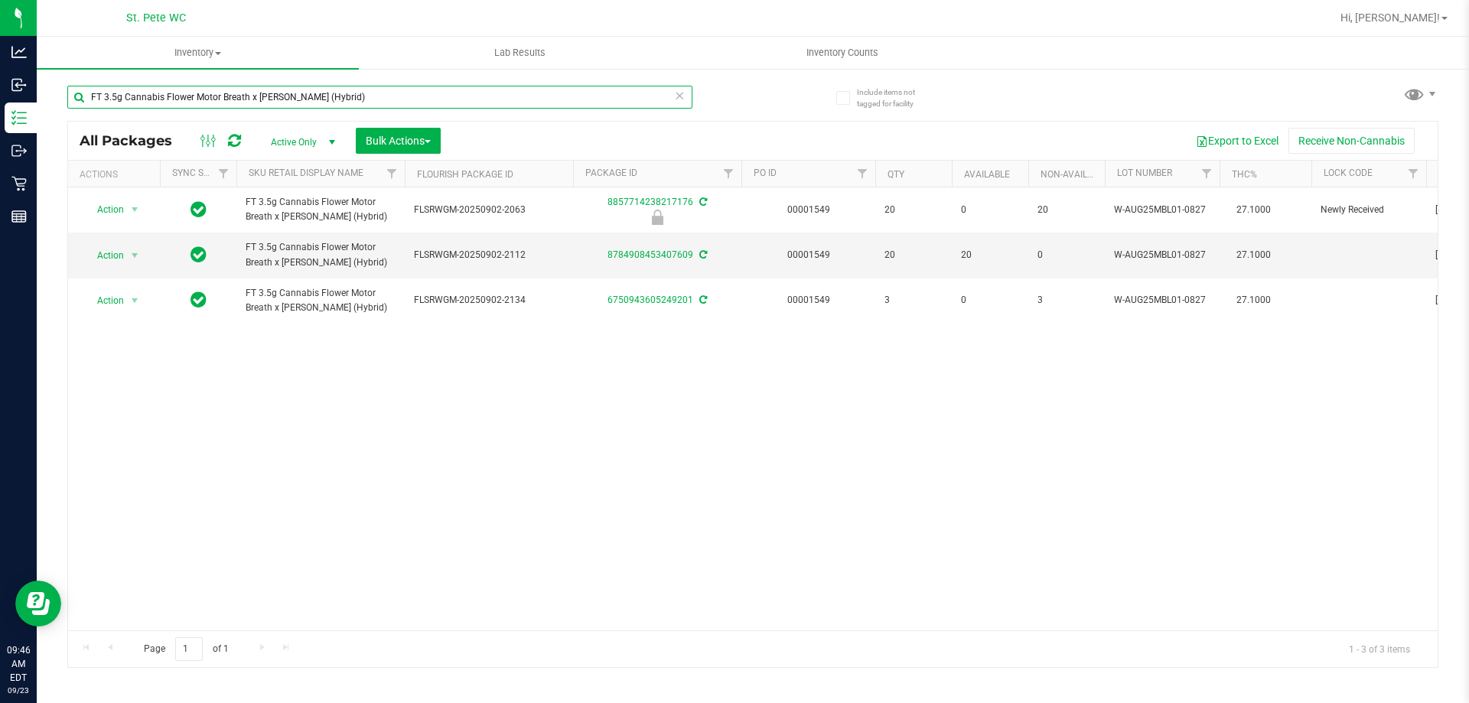
drag, startPoint x: 383, startPoint y: 96, endPoint x: 82, endPoint y: 83, distance: 301.0
click at [82, 83] on div "FT 3.5g Cannabis Flower Motor Breath x [PERSON_NAME] (Hybrid)" at bounding box center [410, 96] width 686 height 49
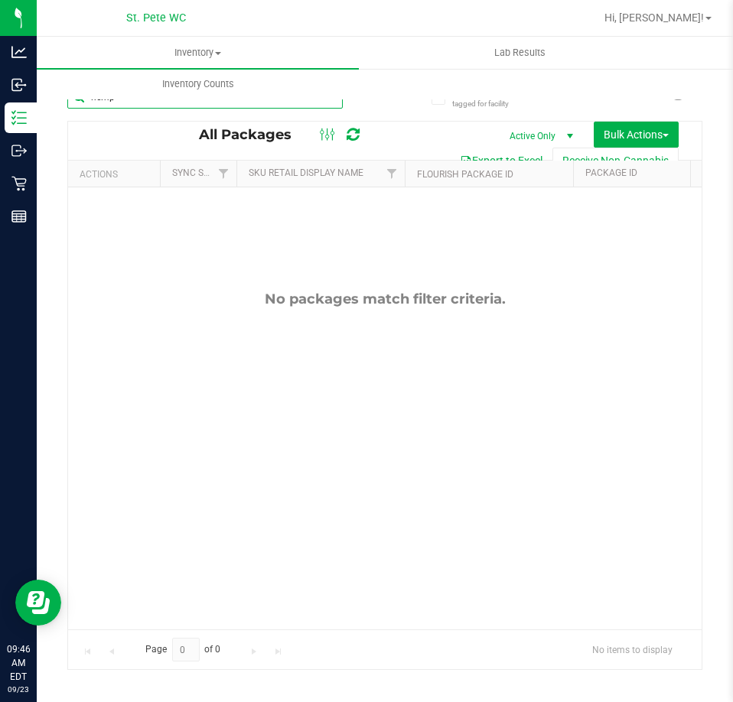
type input "hemp"
